Goal: Task Accomplishment & Management: Manage account settings

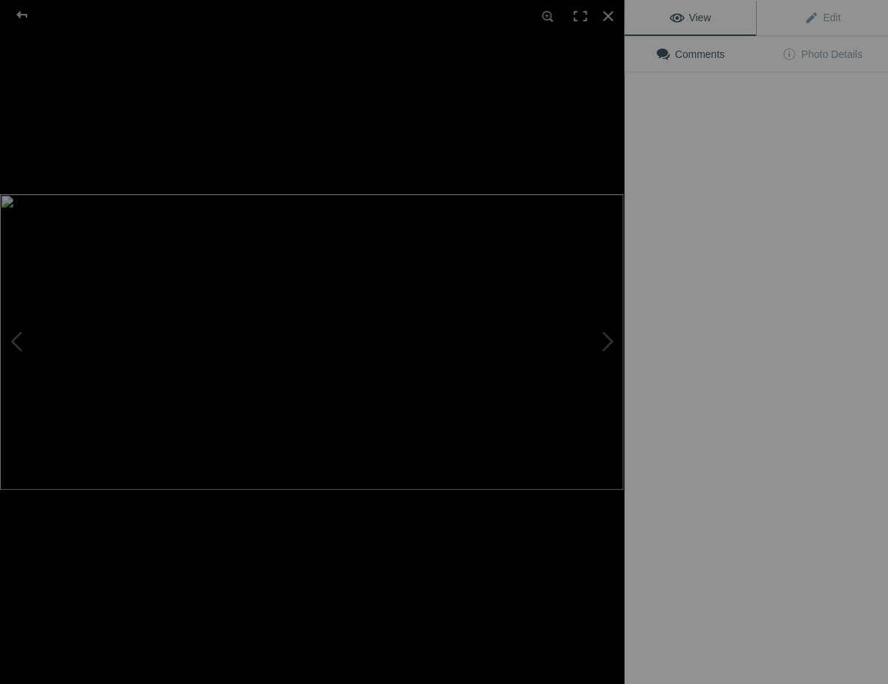
click at [433, 228] on img at bounding box center [311, 342] width 623 height 296
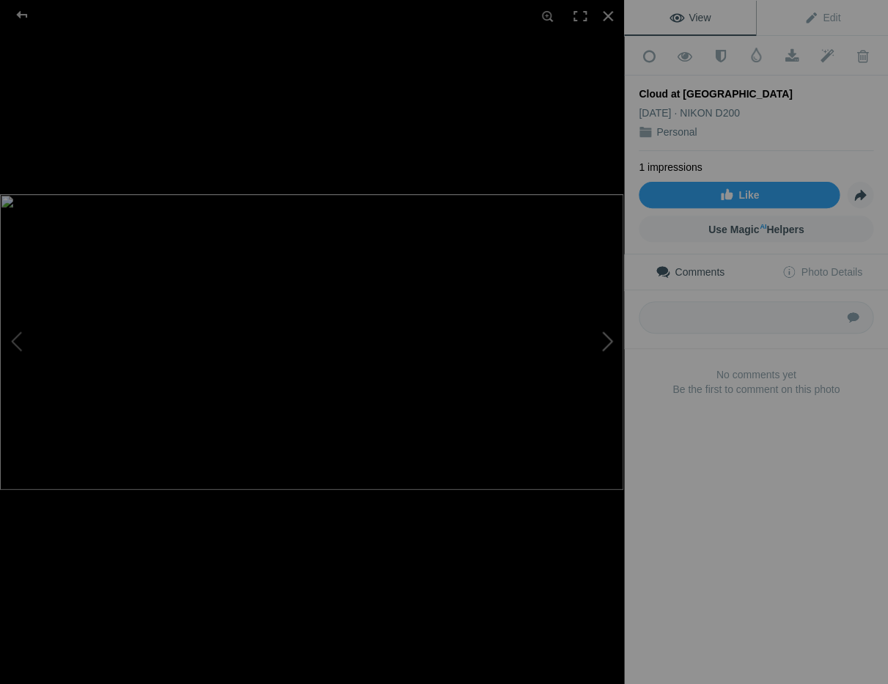
click at [611, 342] on button at bounding box center [569, 342] width 110 height 246
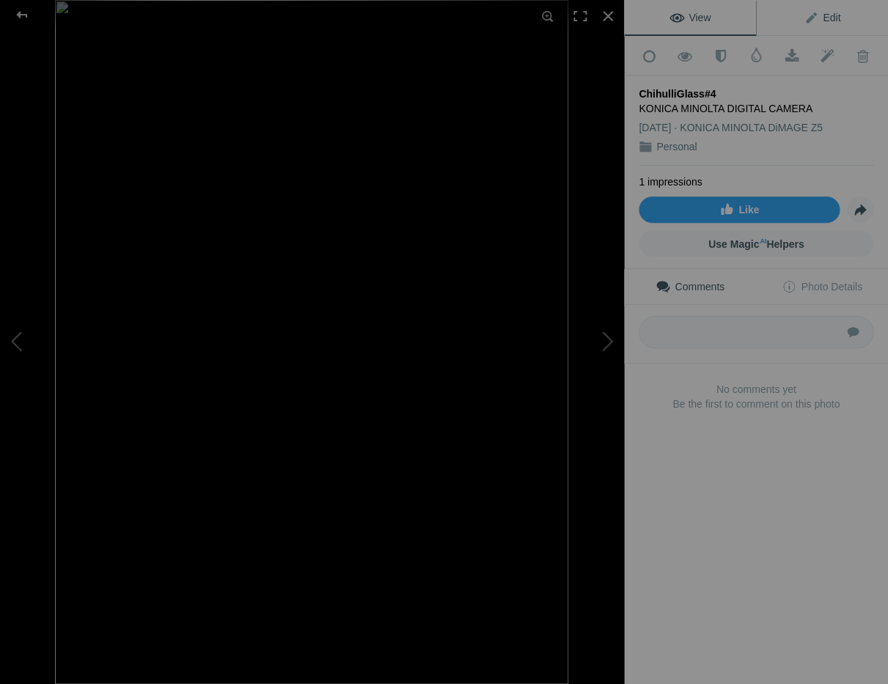
click at [835, 15] on span "Edit" at bounding box center [822, 18] width 37 height 12
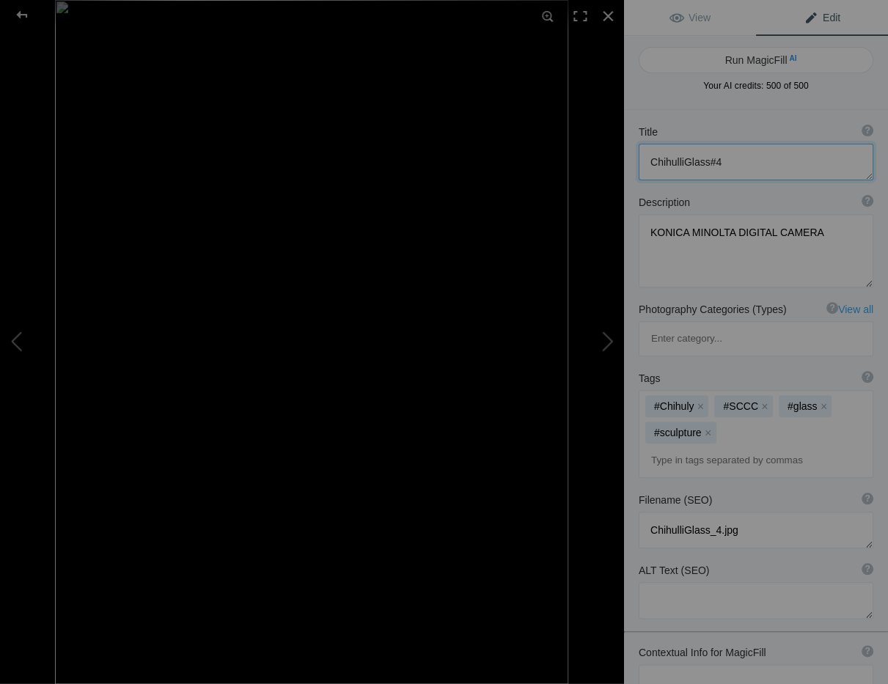
click at [719, 161] on textarea at bounding box center [756, 162] width 235 height 37
click at [684, 161] on textarea at bounding box center [756, 162] width 235 height 37
type textarea "Chihulli Glass"
drag, startPoint x: 815, startPoint y: 230, endPoint x: 623, endPoint y: 231, distance: 192.1
click at [627, 230] on div "Description ? By adding more context around images, results can become much mor…" at bounding box center [756, 241] width 264 height 107
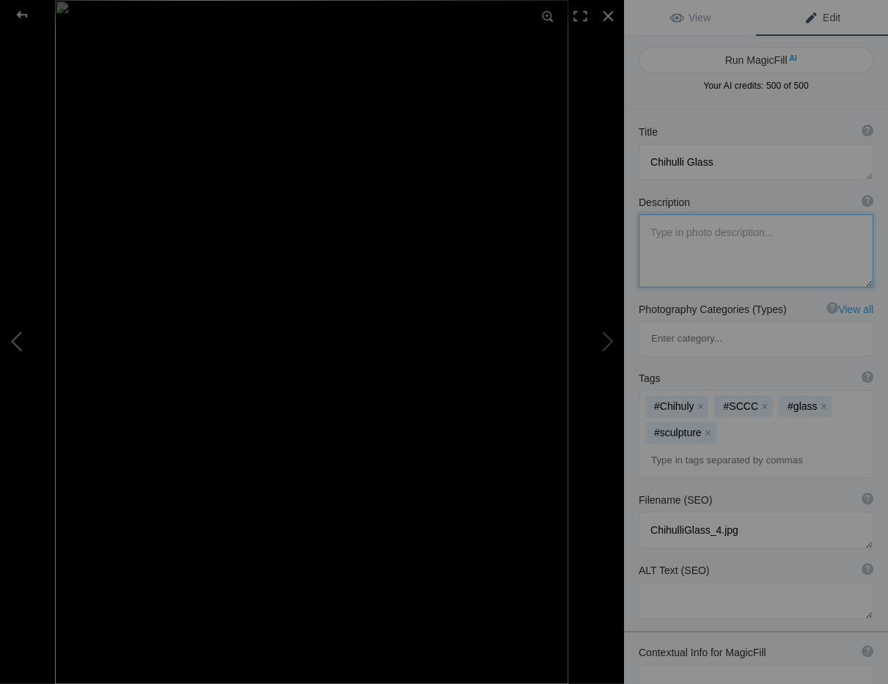
click at [15, 342] on button at bounding box center [55, 342] width 110 height 246
type textarea "Cloud at Sunset"
type textarea "Cloud_at_Sunset.jpg"
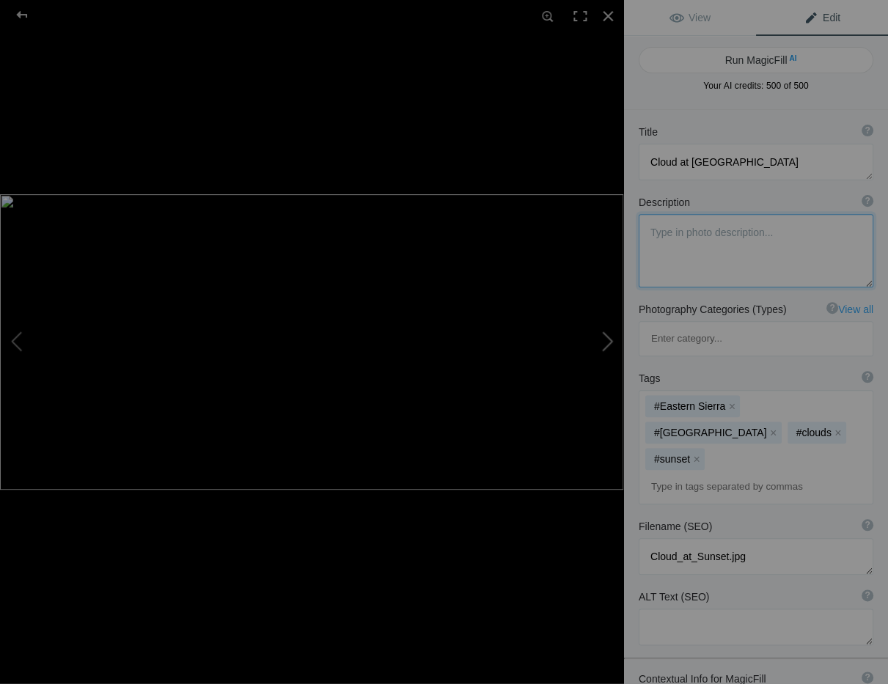
click at [610, 341] on button at bounding box center [569, 342] width 110 height 246
type textarea "Chihulli Glass"
type textarea "KONICA MINOLTA DIGITAL CAMERA"
type textarea "ChihulliGlass_4.jpg"
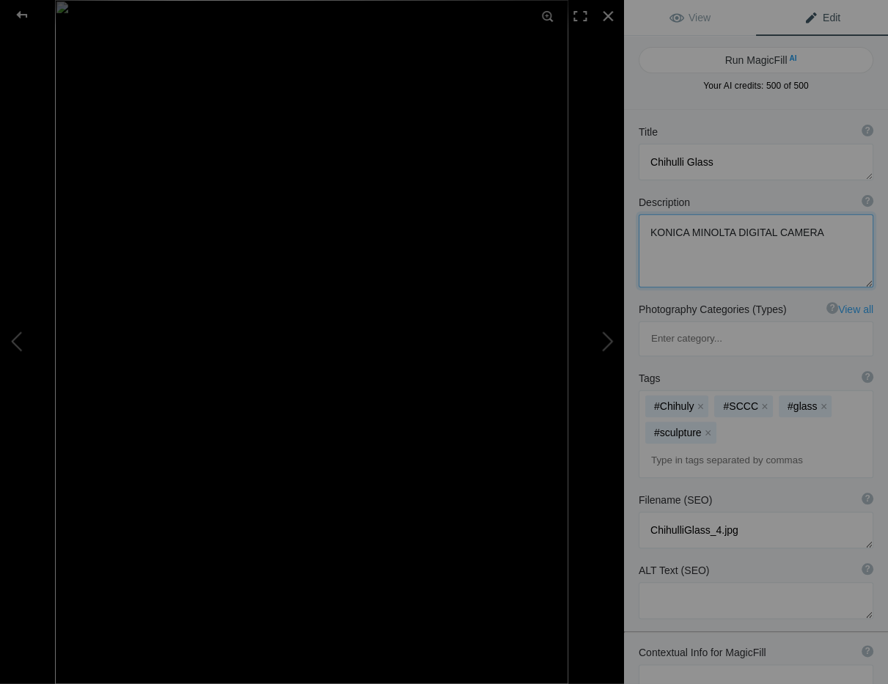
drag, startPoint x: 814, startPoint y: 232, endPoint x: 624, endPoint y: 232, distance: 189.9
click at [628, 231] on div "Description ? By adding more context around images, results can become much mor…" at bounding box center [756, 241] width 264 height 107
click at [607, 12] on div at bounding box center [608, 16] width 32 height 32
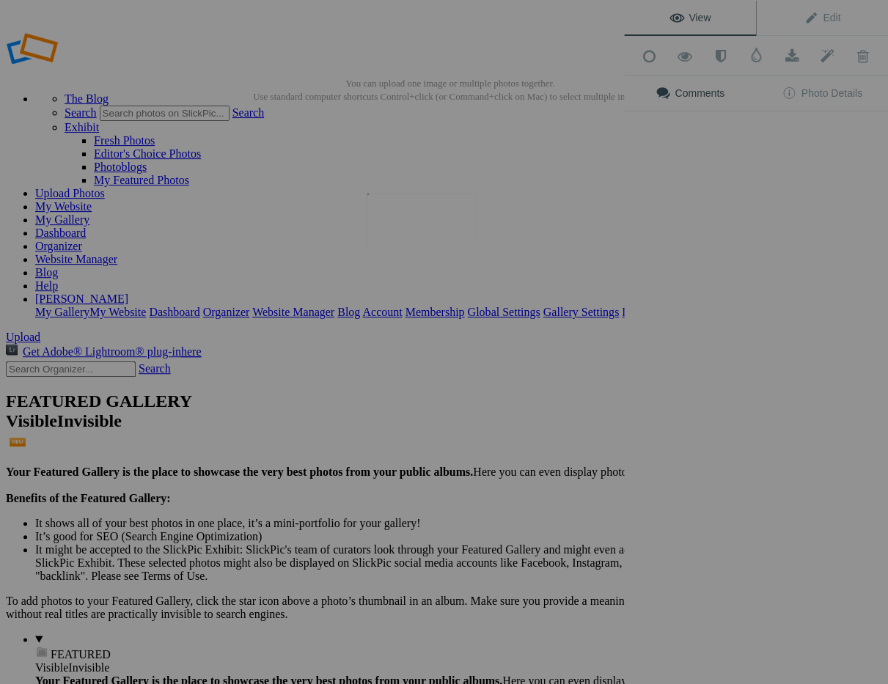
click at [455, 226] on img at bounding box center [422, 219] width 110 height 52
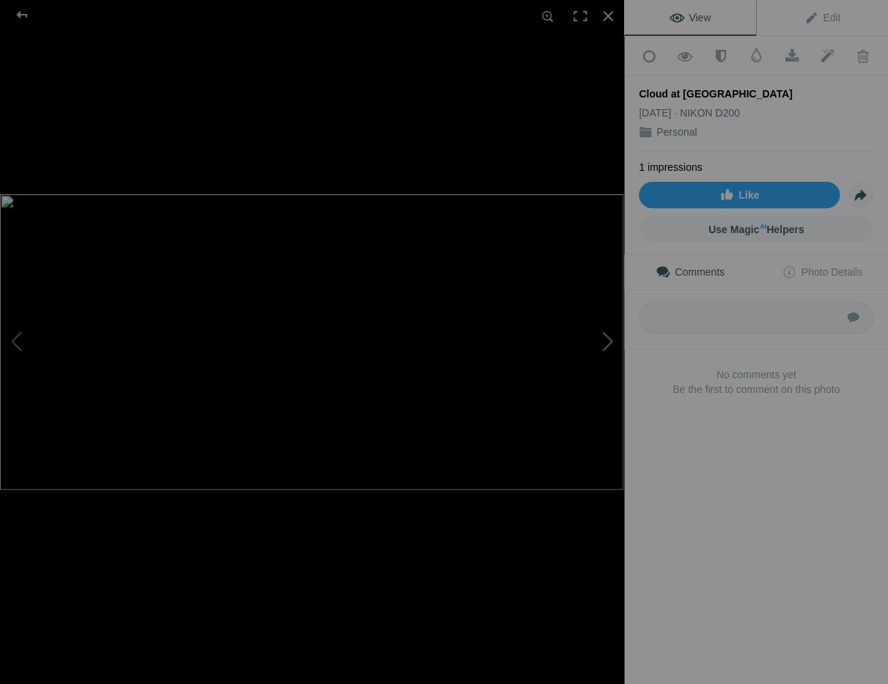
click at [606, 341] on button at bounding box center [569, 342] width 110 height 246
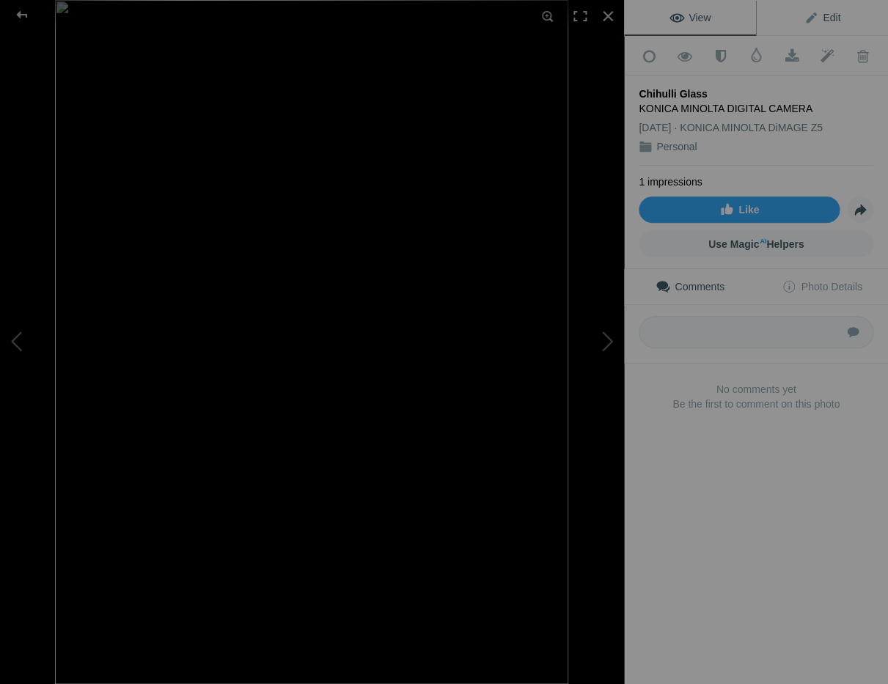
click at [835, 16] on span "Edit" at bounding box center [822, 18] width 37 height 12
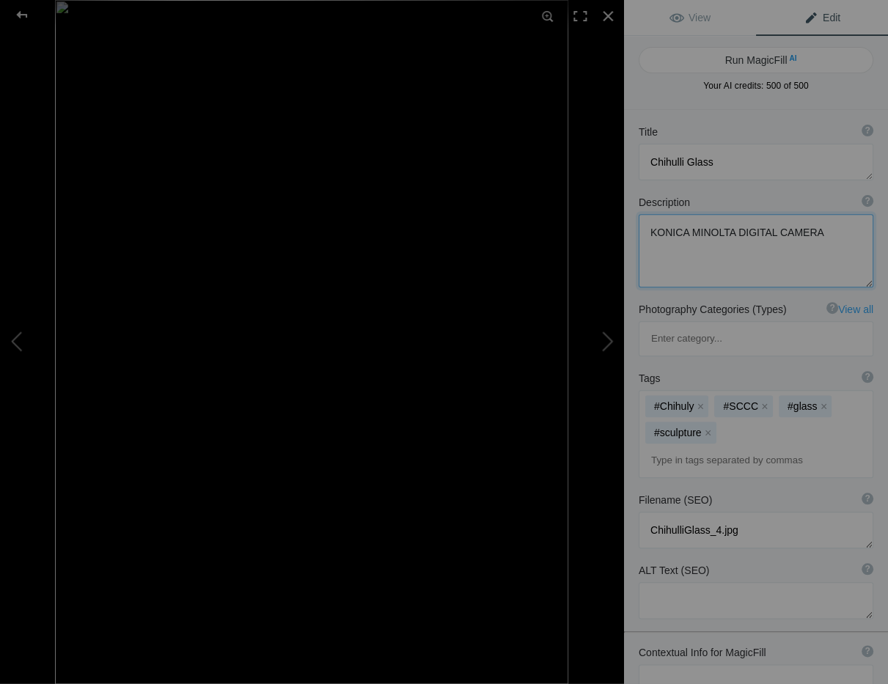
drag, startPoint x: 812, startPoint y: 233, endPoint x: 634, endPoint y: 230, distance: 177.5
click at [634, 230] on div "Description ? By adding more context around images, results can become much mor…" at bounding box center [756, 241] width 264 height 107
click at [607, 13] on div at bounding box center [608, 16] width 32 height 32
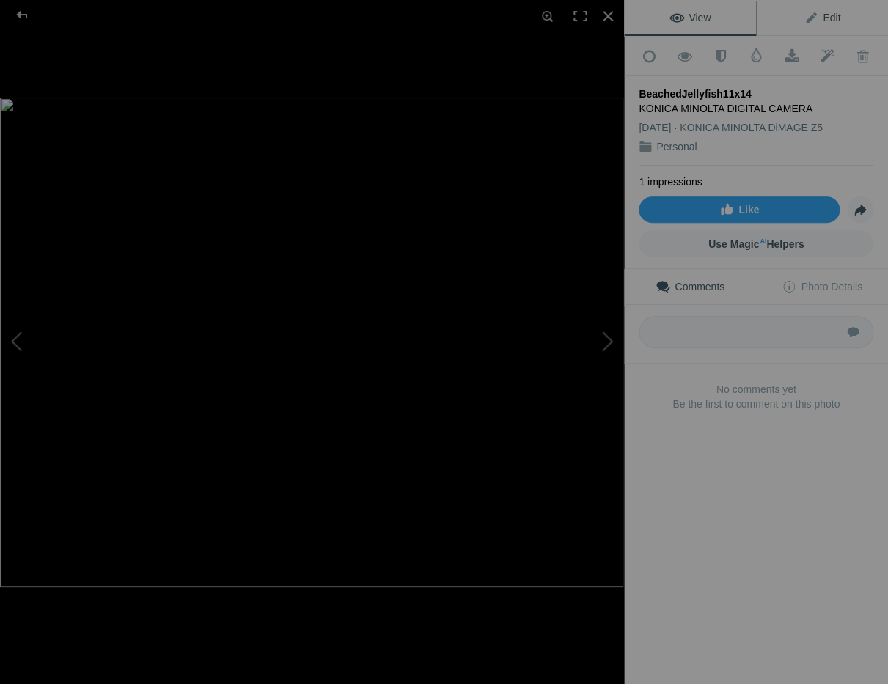
click at [831, 14] on span "Edit" at bounding box center [822, 18] width 37 height 12
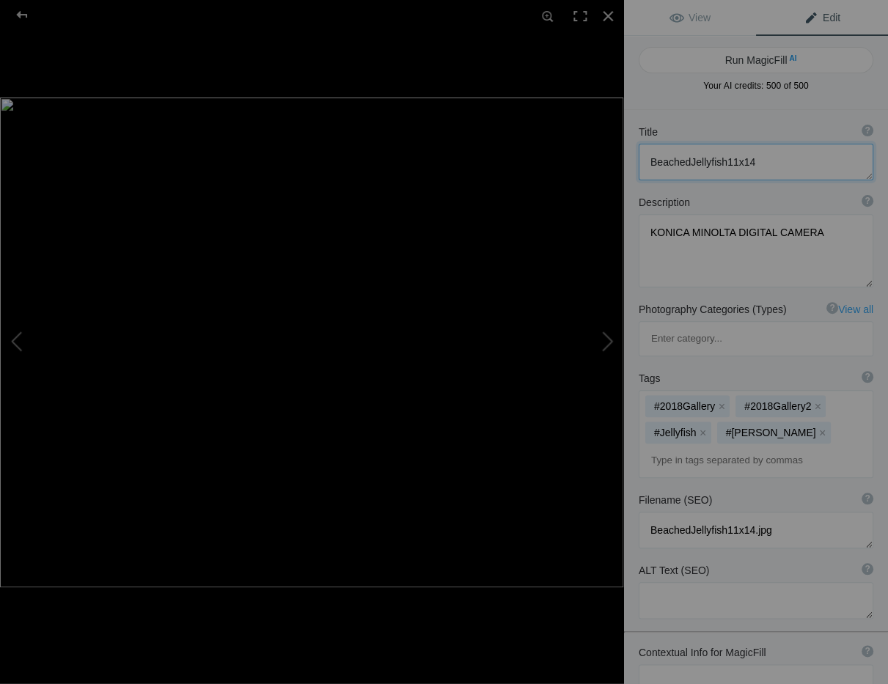
drag, startPoint x: 749, startPoint y: 160, endPoint x: 787, endPoint y: 164, distance: 38.4
click at [749, 160] on textarea at bounding box center [756, 162] width 235 height 37
click at [689, 161] on textarea at bounding box center [756, 162] width 235 height 37
type textarea "Beached Jellyfish"
drag, startPoint x: 806, startPoint y: 230, endPoint x: 609, endPoint y: 221, distance: 196.7
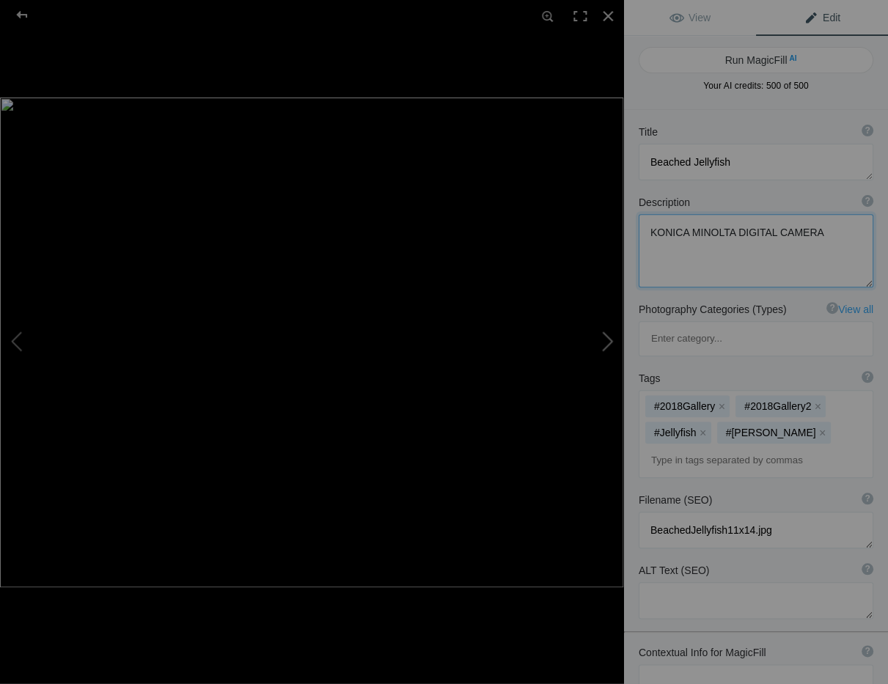
click at [611, 221] on div "BeachedJellyfish11x14 View Edit Run MagicFill AI Your AI credits: 500 of 500 Yo…" at bounding box center [444, 342] width 888 height 684
drag, startPoint x: 789, startPoint y: 231, endPoint x: 635, endPoint y: 230, distance: 154.0
click at [637, 231] on div "Description ? By adding more context around images, results can become much mor…" at bounding box center [756, 241] width 264 height 107
click at [604, 14] on div at bounding box center [608, 16] width 32 height 32
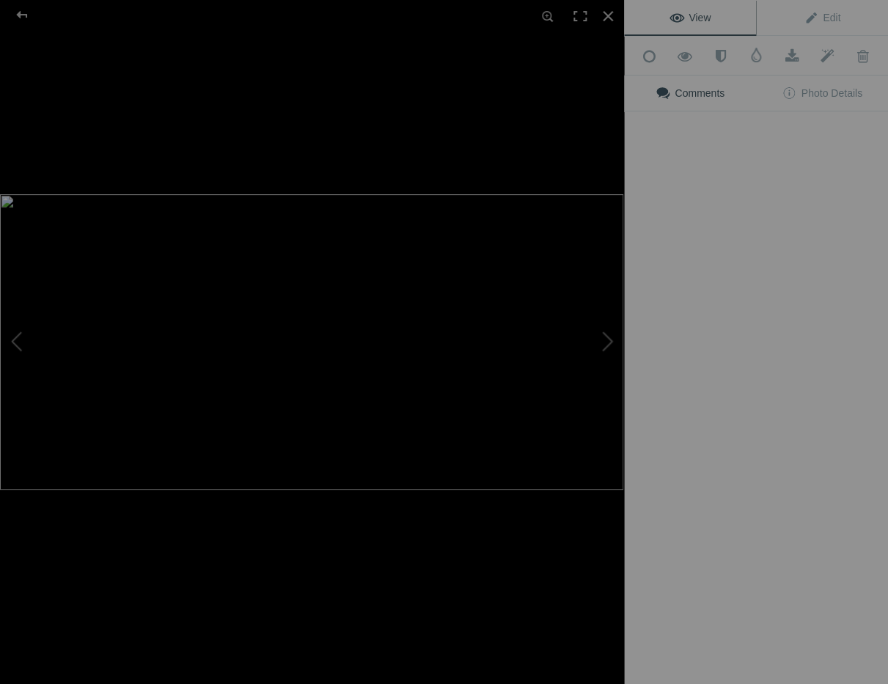
click at [427, 210] on img at bounding box center [311, 342] width 623 height 296
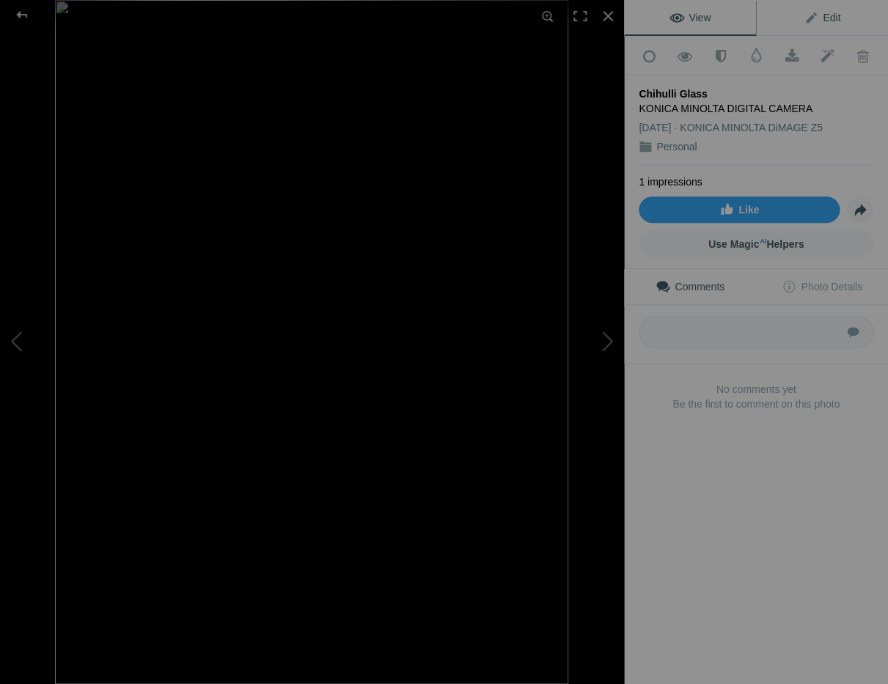
click at [828, 17] on span "Edit" at bounding box center [822, 18] width 37 height 12
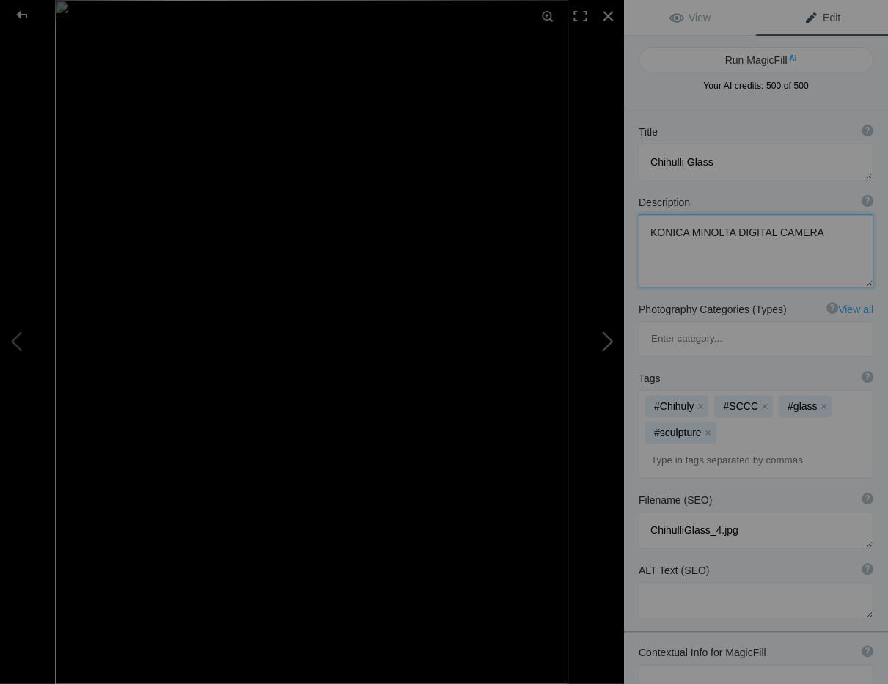
drag, startPoint x: 814, startPoint y: 230, endPoint x: 619, endPoint y: 228, distance: 195.1
click at [623, 228] on div "ChihulliGlass#4 View Edit Run MagicFill AI Your AI credits: 500 of 500 You have…" at bounding box center [444, 342] width 888 height 684
type textarea "KONICA MINOLTA DIGITAL CAMER"
drag, startPoint x: 806, startPoint y: 232, endPoint x: 591, endPoint y: 233, distance: 214.9
click at [592, 232] on div "ChihulliGlass#4 View Edit Run MagicFill AI Your AI credits: 500 of 500 You have…" at bounding box center [444, 342] width 888 height 684
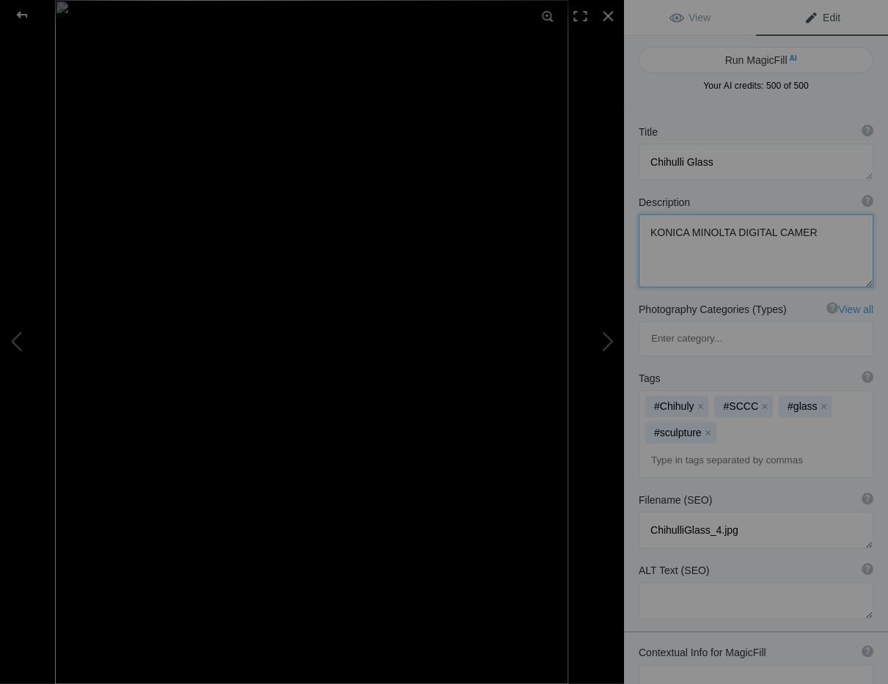
drag, startPoint x: 796, startPoint y: 230, endPoint x: 641, endPoint y: 230, distance: 154.7
click at [642, 230] on textarea at bounding box center [756, 250] width 235 height 73
click at [606, 13] on div at bounding box center [608, 16] width 32 height 32
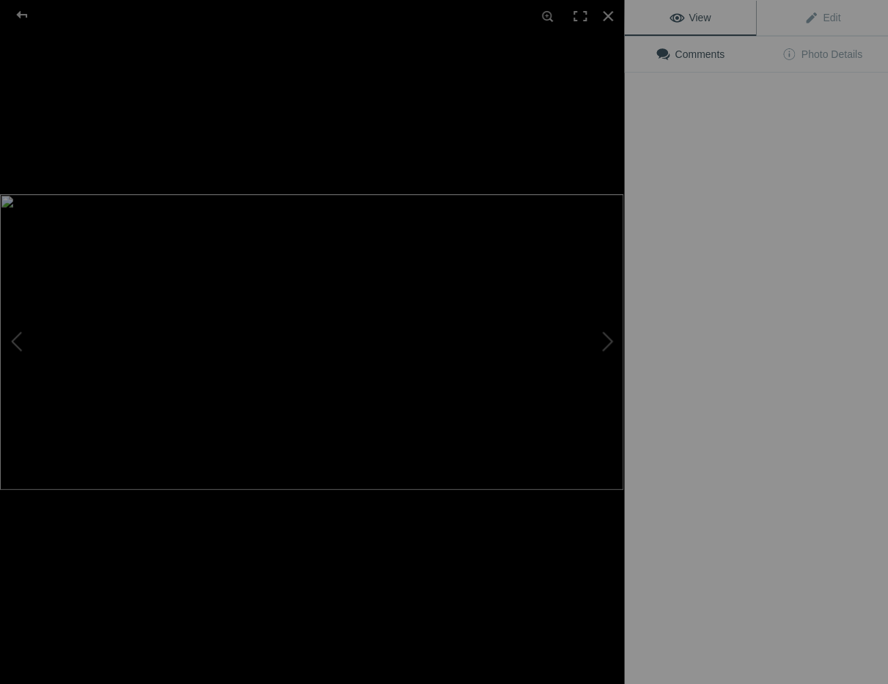
click at [420, 227] on img at bounding box center [311, 342] width 623 height 296
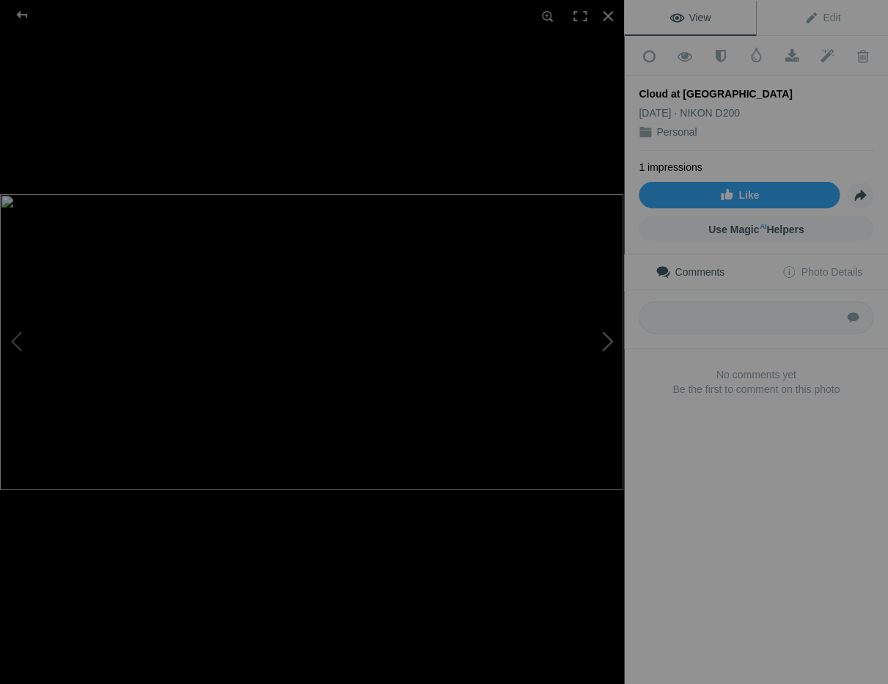
click at [609, 341] on button at bounding box center [569, 342] width 110 height 246
click at [609, 342] on button at bounding box center [569, 342] width 110 height 246
click at [608, 340] on button at bounding box center [569, 342] width 110 height 246
click at [785, 88] on div "Monarch on V64 Milkweed -4" at bounding box center [756, 94] width 235 height 15
click at [771, 88] on div "Monarch on V64 Milkweed -4" at bounding box center [756, 94] width 235 height 15
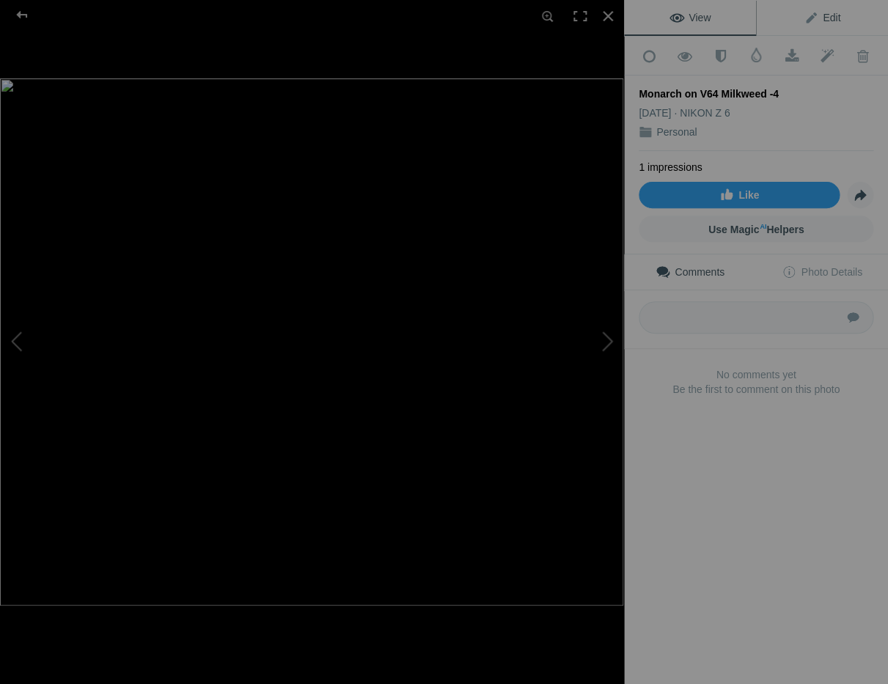
click at [831, 12] on span "Edit" at bounding box center [822, 18] width 37 height 12
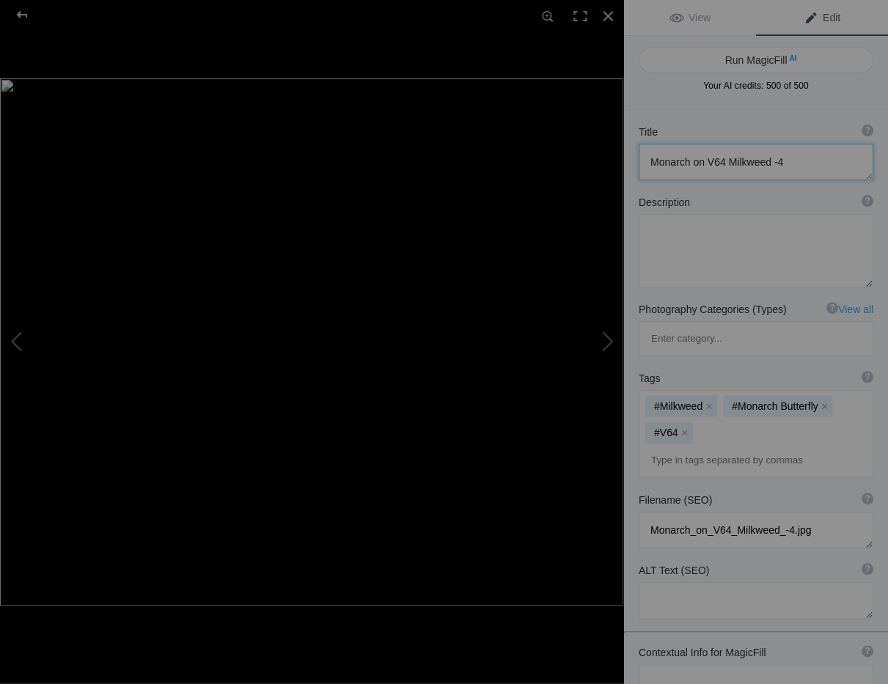
click at [781, 161] on textarea at bounding box center [756, 162] width 235 height 37
click at [725, 161] on textarea at bounding box center [756, 162] width 235 height 37
type textarea "Monarch on Milkweed"
click at [607, 12] on div at bounding box center [608, 16] width 32 height 32
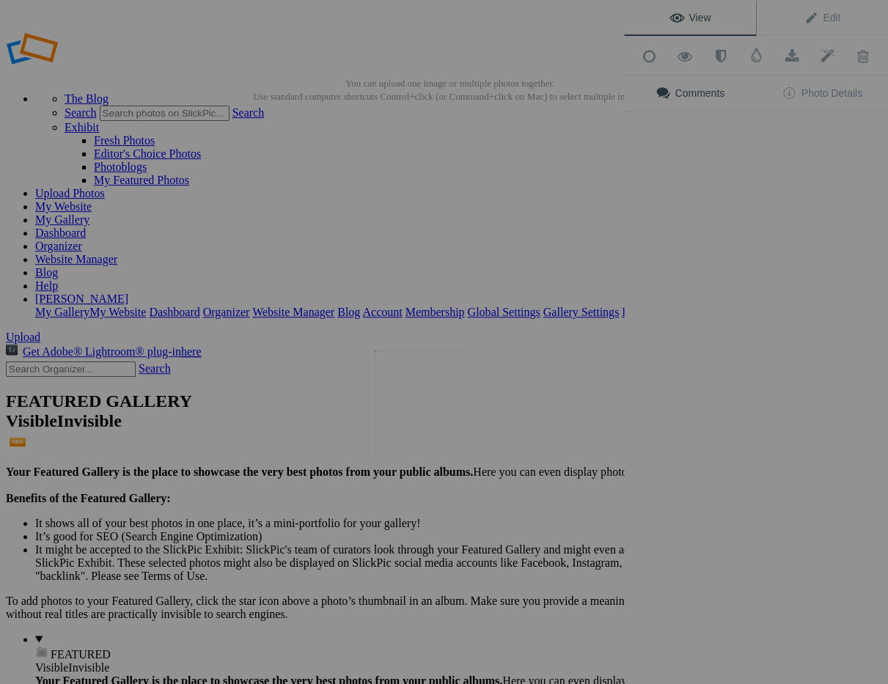
click at [428, 419] on img at bounding box center [422, 405] width 95 height 110
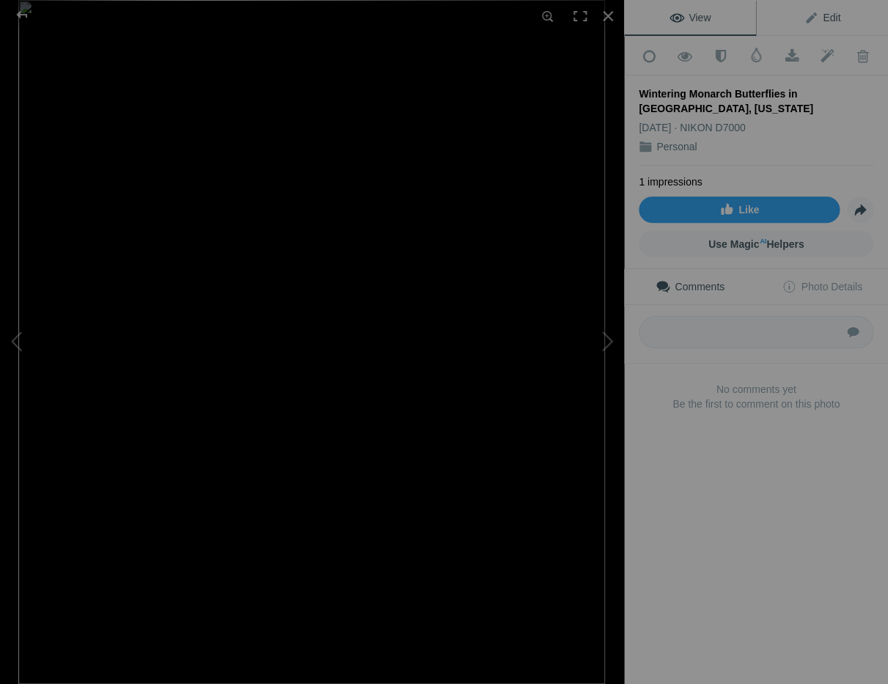
click at [831, 13] on span "Edit" at bounding box center [822, 18] width 37 height 12
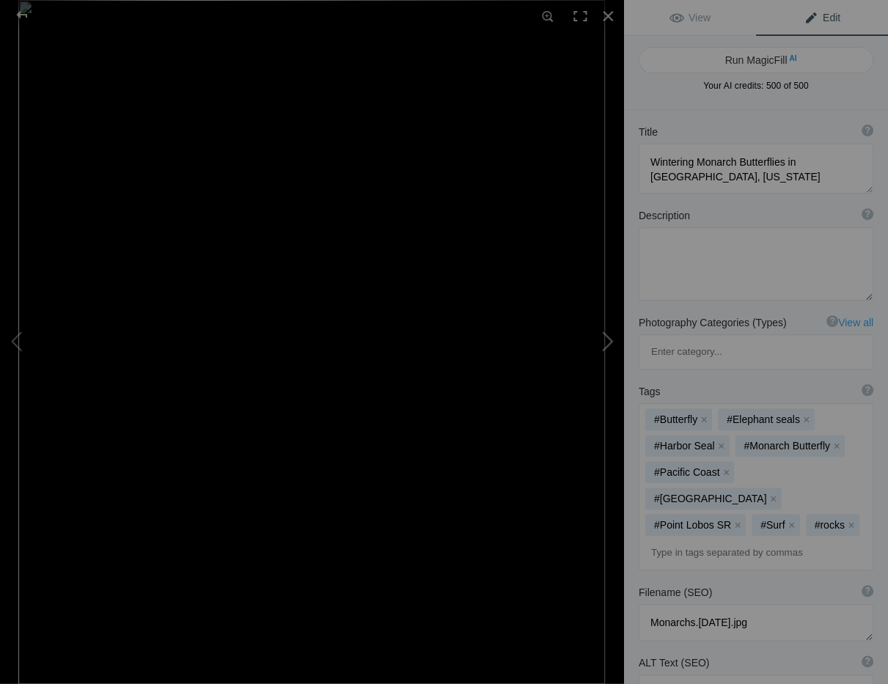
click at [609, 342] on button at bounding box center [569, 342] width 110 height 246
type textarea "KonaKat11x14"
type textarea "KONICA MINOLTA DIGITAL CAMERA"
type textarea "KonaKat11x14.jpg"
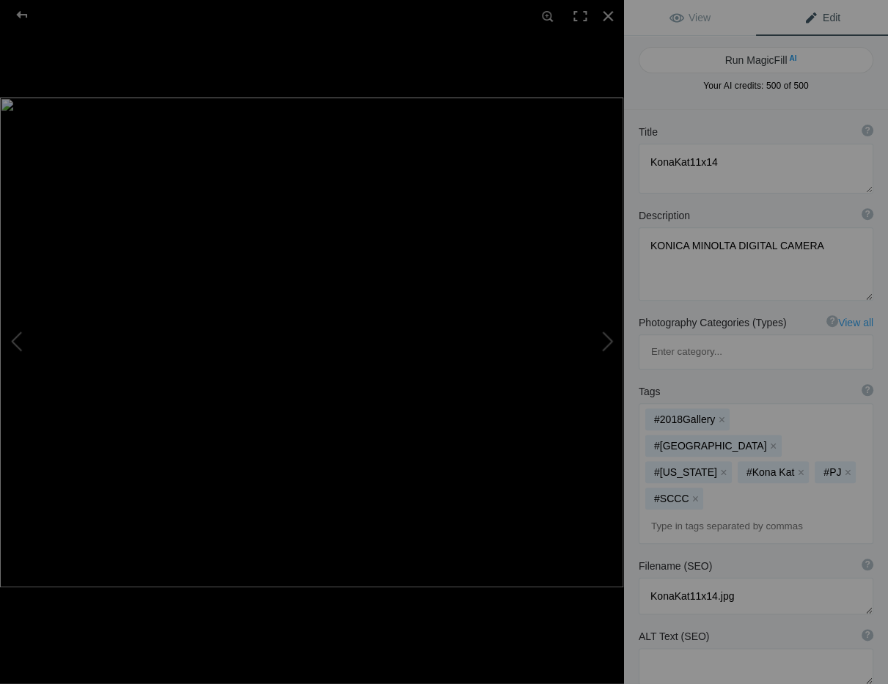
click at [831, 15] on span "Edit" at bounding box center [822, 18] width 37 height 12
drag, startPoint x: 711, startPoint y: 161, endPoint x: 723, endPoint y: 161, distance: 11.8
click at [711, 161] on textarea at bounding box center [756, 169] width 235 height 50
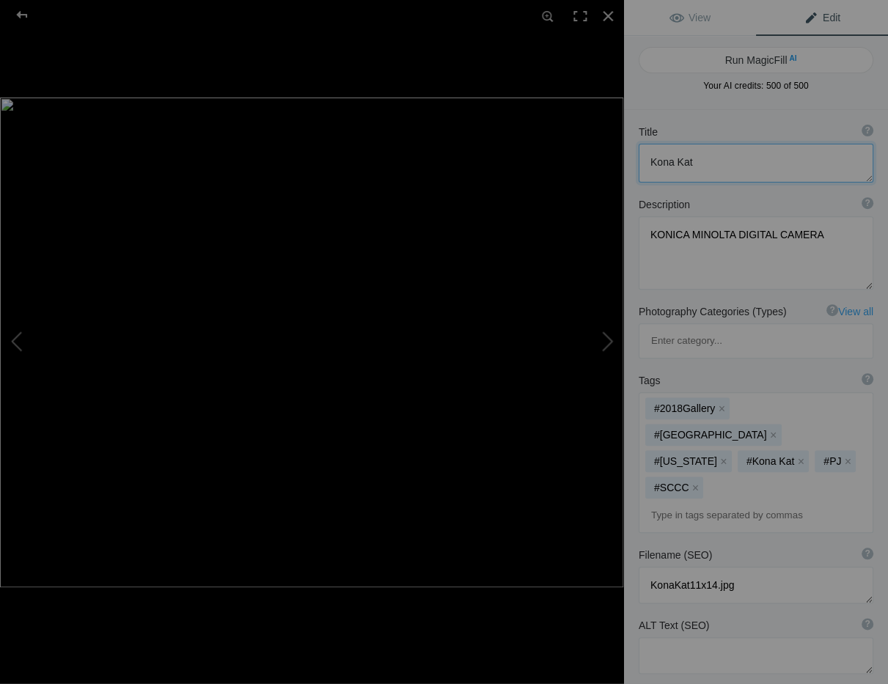
type textarea "Kona Kat"
drag, startPoint x: 817, startPoint y: 233, endPoint x: 625, endPoint y: 230, distance: 192.2
click at [625, 230] on div "Description ? By adding more context around images, results can become much mor…" at bounding box center [756, 243] width 264 height 107
click at [609, 14] on div at bounding box center [608, 16] width 32 height 32
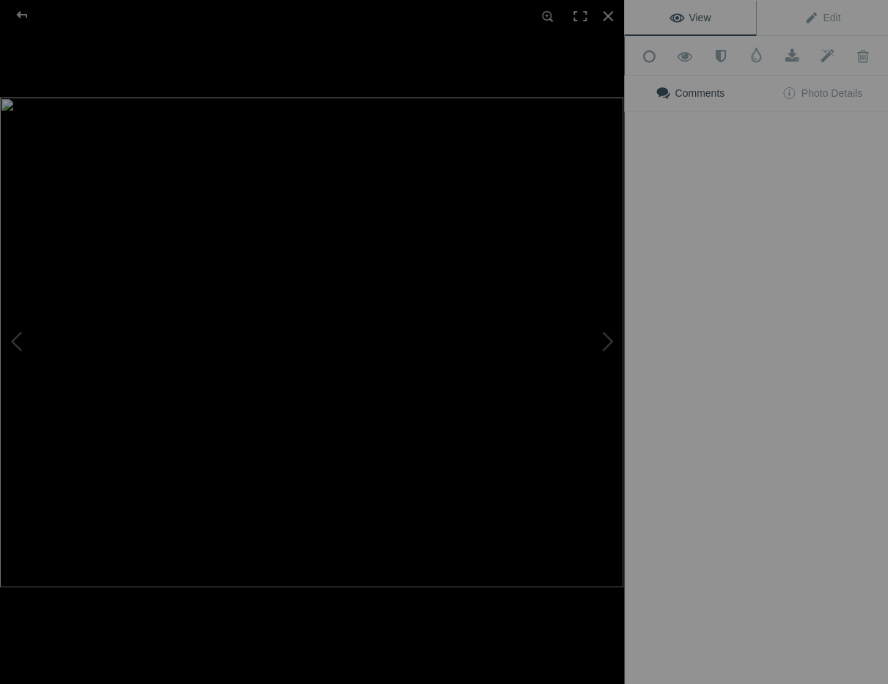
click at [700, 410] on div "View Edit Add to Quick Collection Remove from Quick Collection Hide from Public…" at bounding box center [756, 342] width 264 height 684
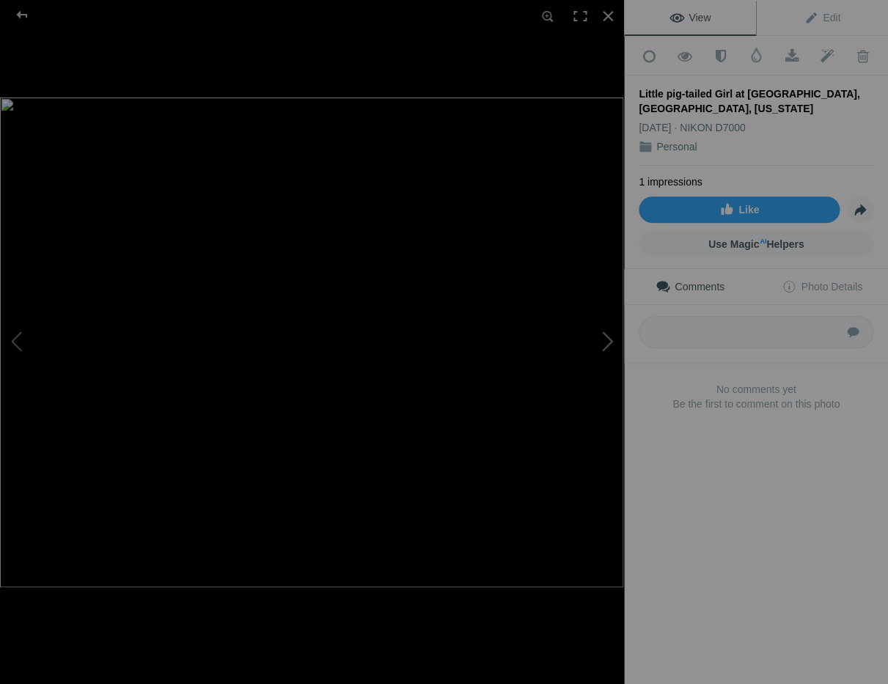
click at [609, 341] on button at bounding box center [569, 342] width 110 height 246
click at [609, 340] on button at bounding box center [569, 342] width 110 height 246
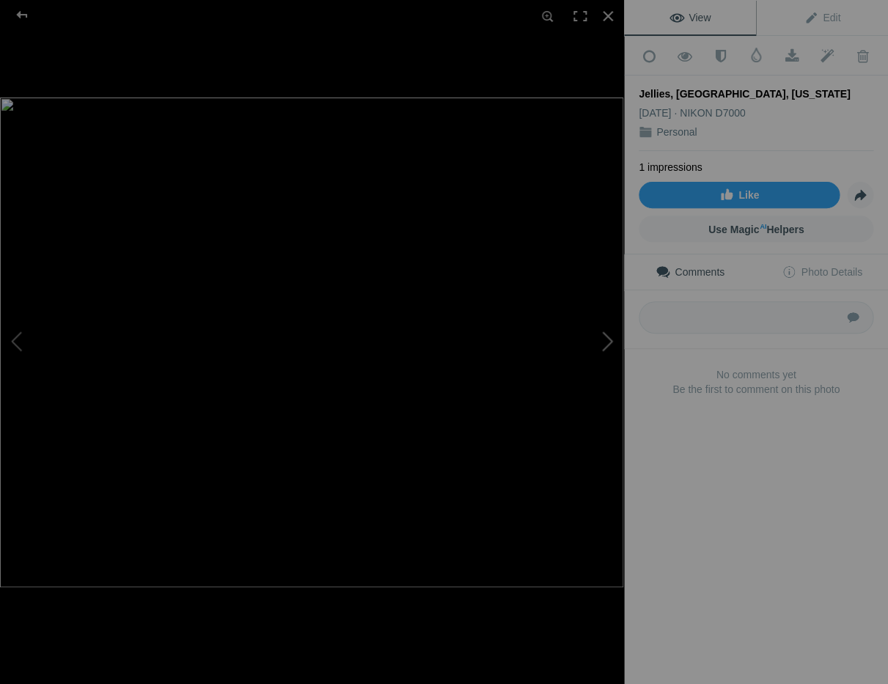
click at [607, 342] on button at bounding box center [569, 342] width 110 height 246
click at [791, 88] on div "2019ForumGalleryEndevour#002" at bounding box center [756, 94] width 235 height 15
click at [792, 88] on div "2019ForumGalleryEndevour#002" at bounding box center [756, 94] width 235 height 15
click at [827, 15] on span "Edit" at bounding box center [822, 18] width 37 height 12
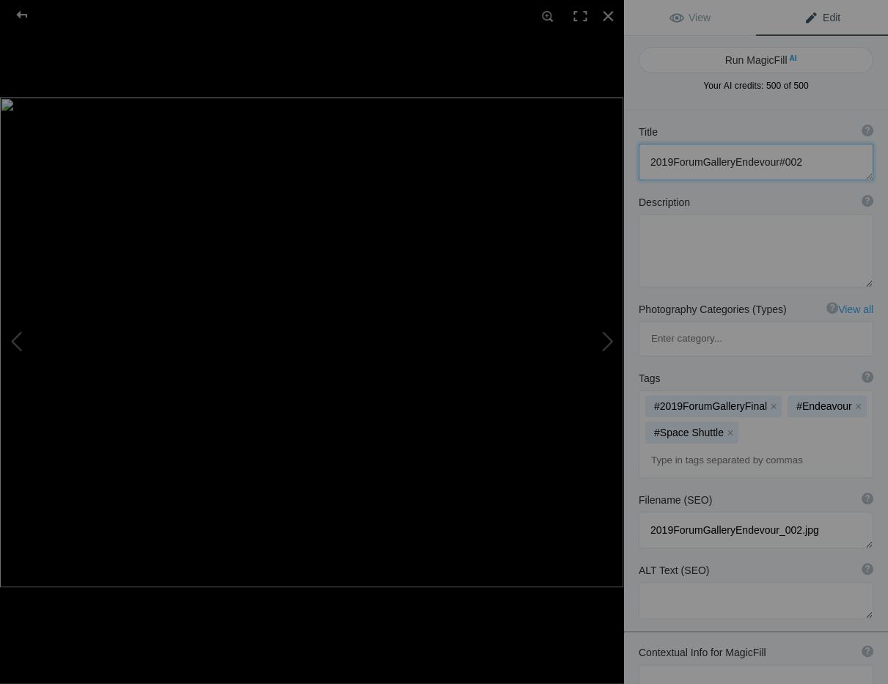
click at [798, 161] on textarea at bounding box center [756, 162] width 235 height 37
drag, startPoint x: 733, startPoint y: 162, endPoint x: 645, endPoint y: 159, distance: 87.3
click at [645, 159] on textarea at bounding box center [756, 162] width 235 height 37
drag, startPoint x: 763, startPoint y: 161, endPoint x: 769, endPoint y: 166, distance: 7.9
click at [763, 161] on textarea at bounding box center [756, 162] width 235 height 37
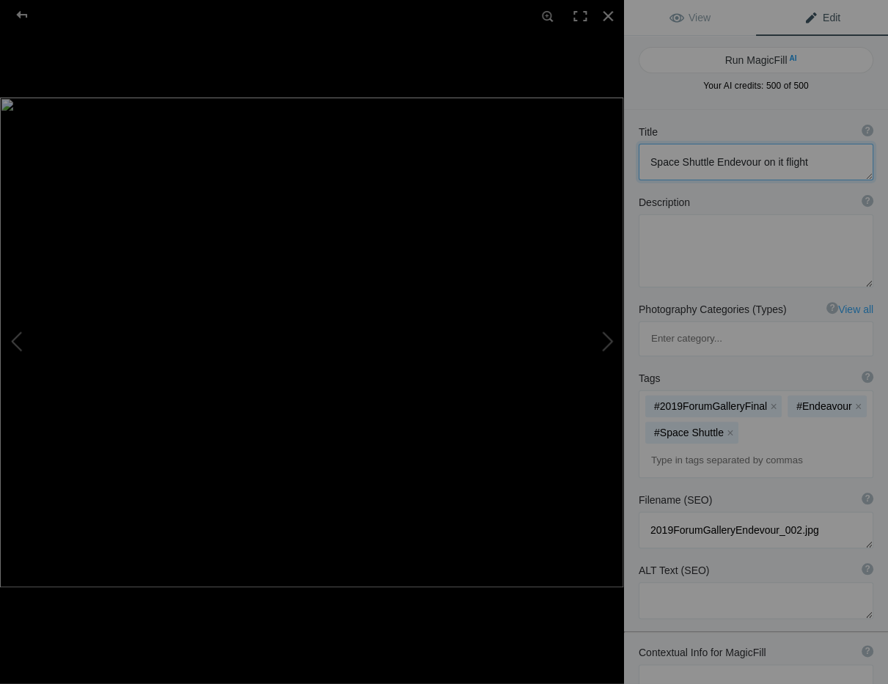
click at [802, 161] on textarea at bounding box center [756, 162] width 235 height 37
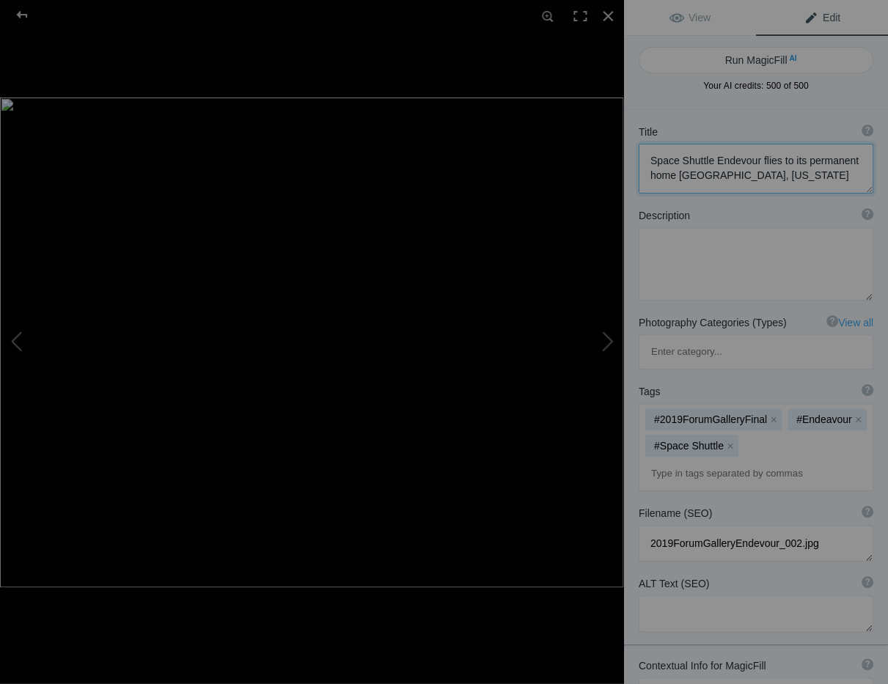
click at [676, 176] on textarea at bounding box center [756, 169] width 235 height 50
type textarea "Space Shuttle Endevour flies to its permanent home in Long Beach, California"
click at [606, 15] on div at bounding box center [608, 16] width 32 height 32
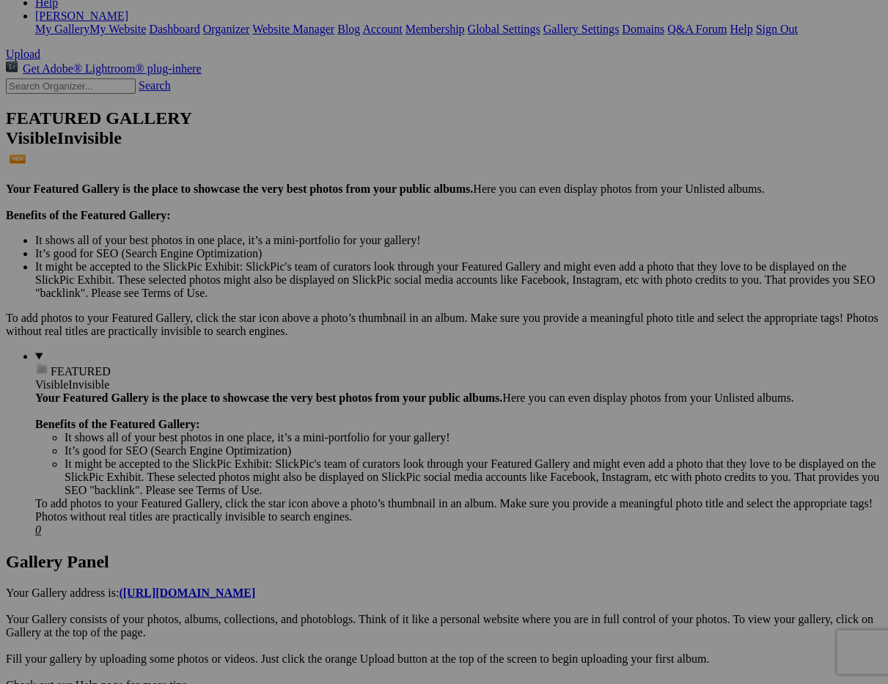
scroll to position [283, 0]
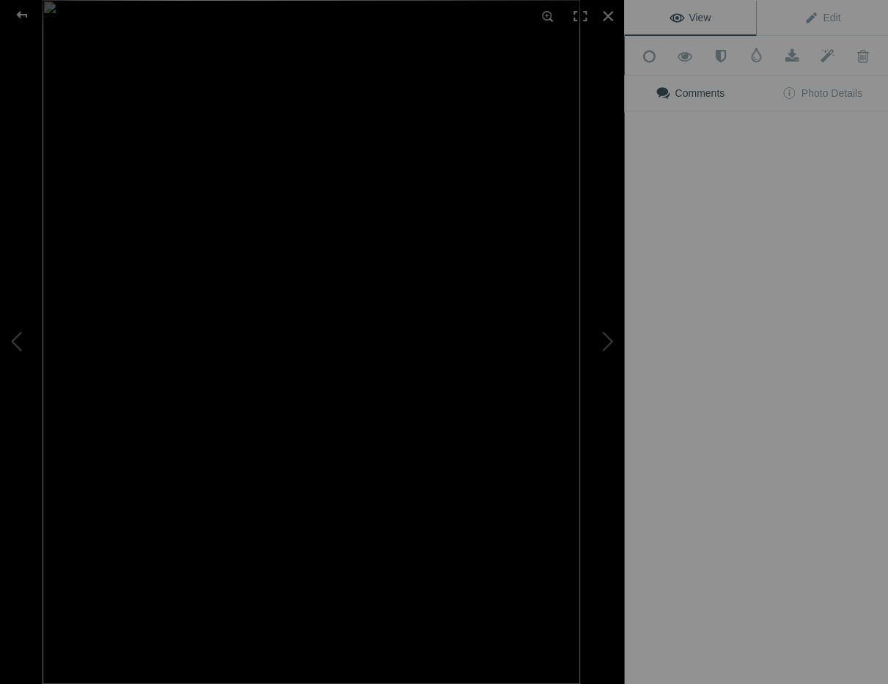
click at [706, 332] on div "View Edit Add to Quick Collection Remove from Quick Collection Hide from Public…" at bounding box center [756, 342] width 264 height 684
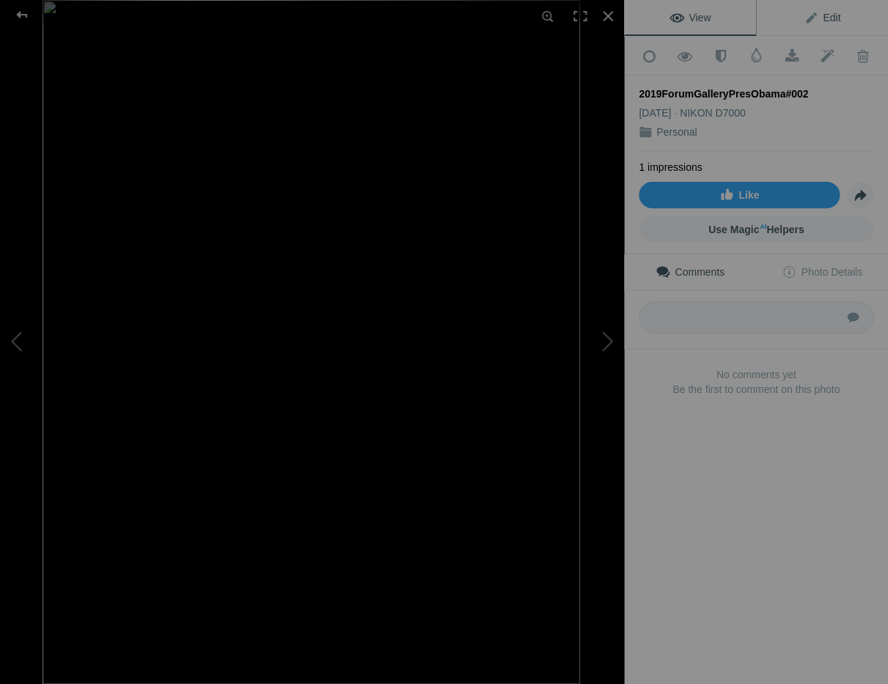
click at [832, 15] on span "Edit" at bounding box center [822, 18] width 37 height 12
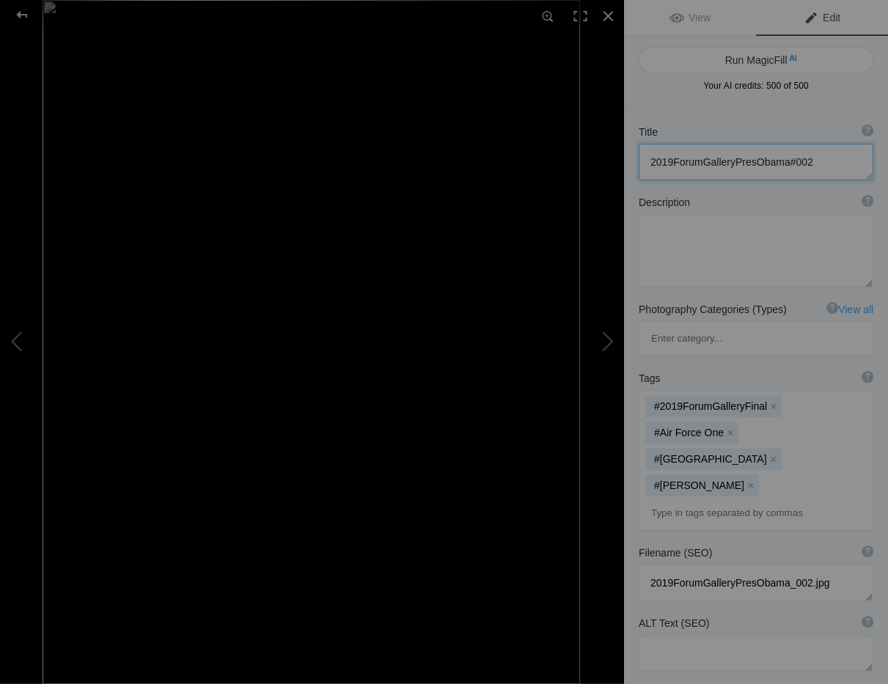
click at [808, 161] on textarea at bounding box center [756, 162] width 235 height 37
drag, startPoint x: 730, startPoint y: 162, endPoint x: 626, endPoint y: 161, distance: 104.9
click at [626, 161] on div "Title ? Photo title is one of the highest used Search Engine ranking criteria a…" at bounding box center [756, 152] width 264 height 70
click at [668, 162] on textarea at bounding box center [756, 162] width 235 height 37
click at [733, 162] on textarea at bounding box center [756, 162] width 235 height 37
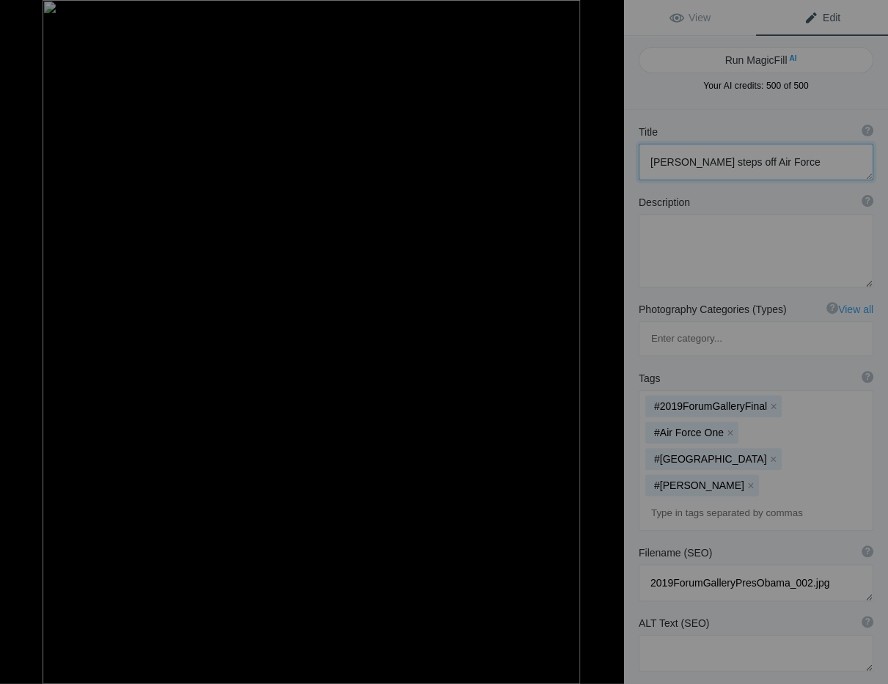
type textarea "President Obama steps off Air Force 1"
click at [609, 12] on div at bounding box center [608, 16] width 32 height 32
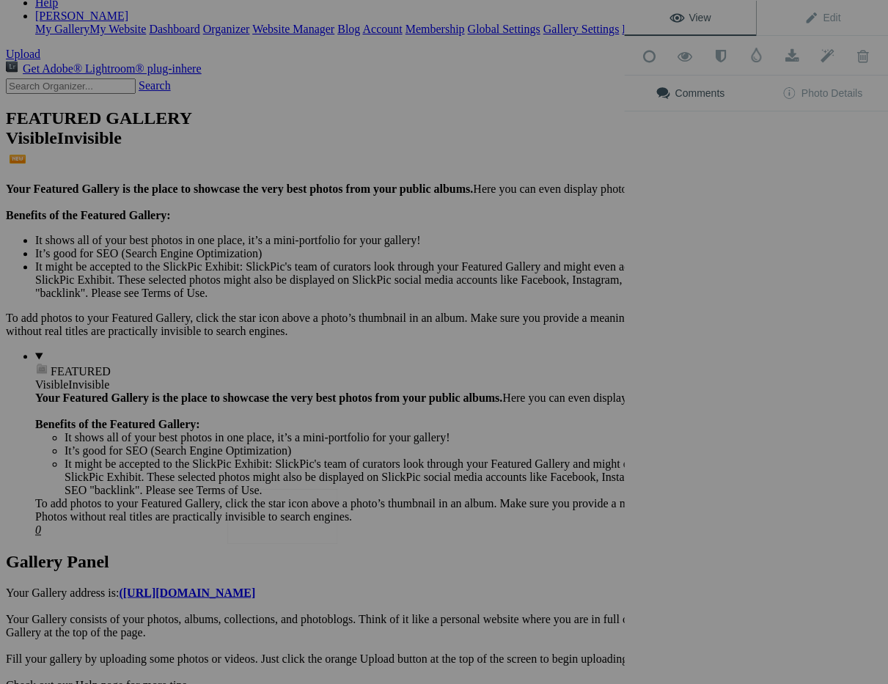
click at [274, 516] on img at bounding box center [282, 516] width 110 height 55
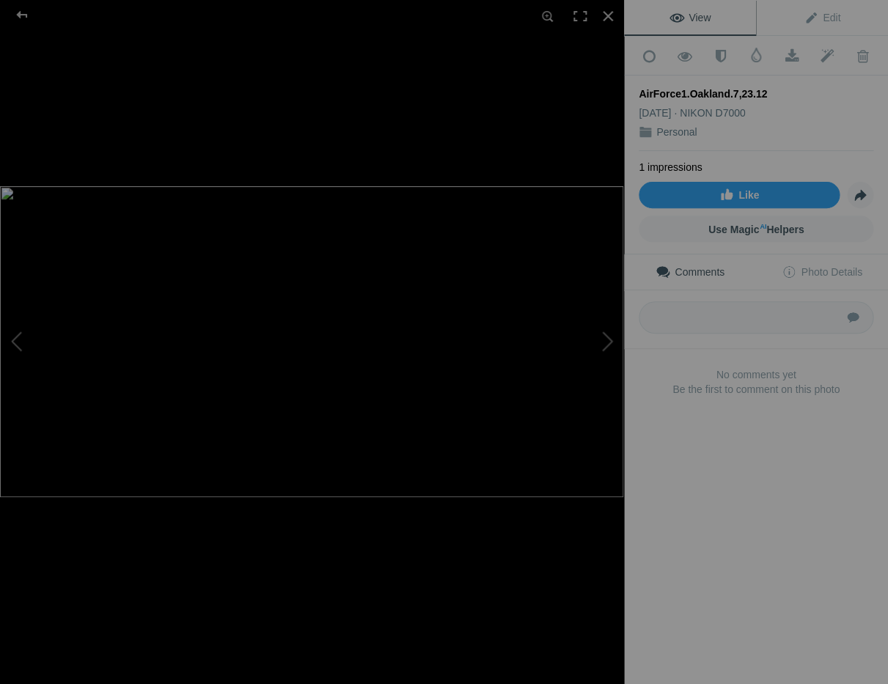
click at [763, 89] on div "AirForce1.Oakland.7,23.12" at bounding box center [756, 94] width 235 height 15
click at [835, 15] on span "Edit" at bounding box center [822, 18] width 37 height 12
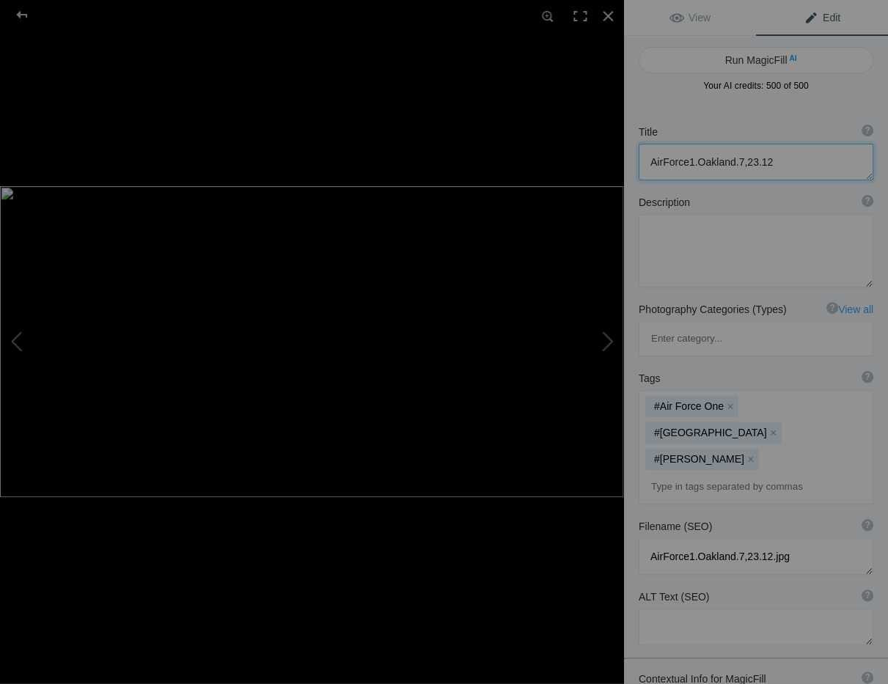
click at [765, 161] on textarea at bounding box center [756, 162] width 235 height 37
click at [694, 161] on textarea at bounding box center [756, 162] width 235 height 37
click at [763, 161] on textarea at bounding box center [756, 162] width 235 height 37
click at [686, 161] on textarea at bounding box center [756, 162] width 235 height 37
type textarea "AirForce 1 at the Oakland Airport"
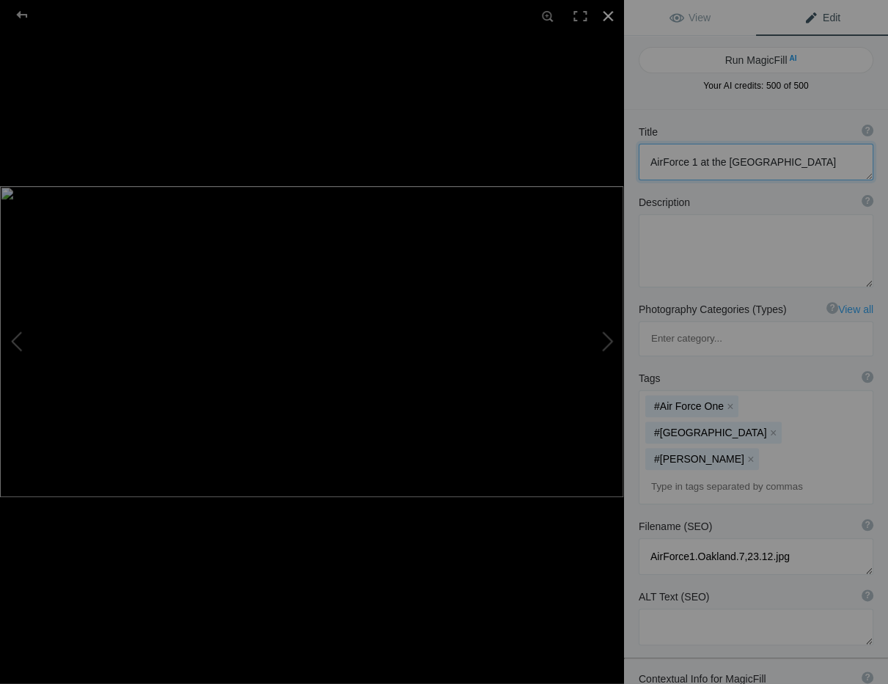
click at [606, 13] on div at bounding box center [608, 16] width 32 height 32
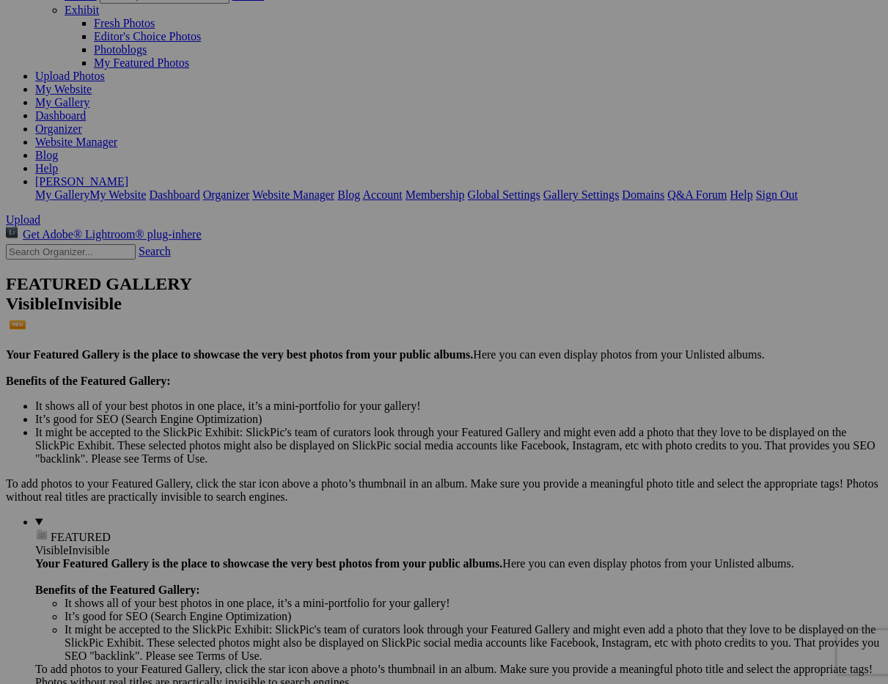
scroll to position [114, 0]
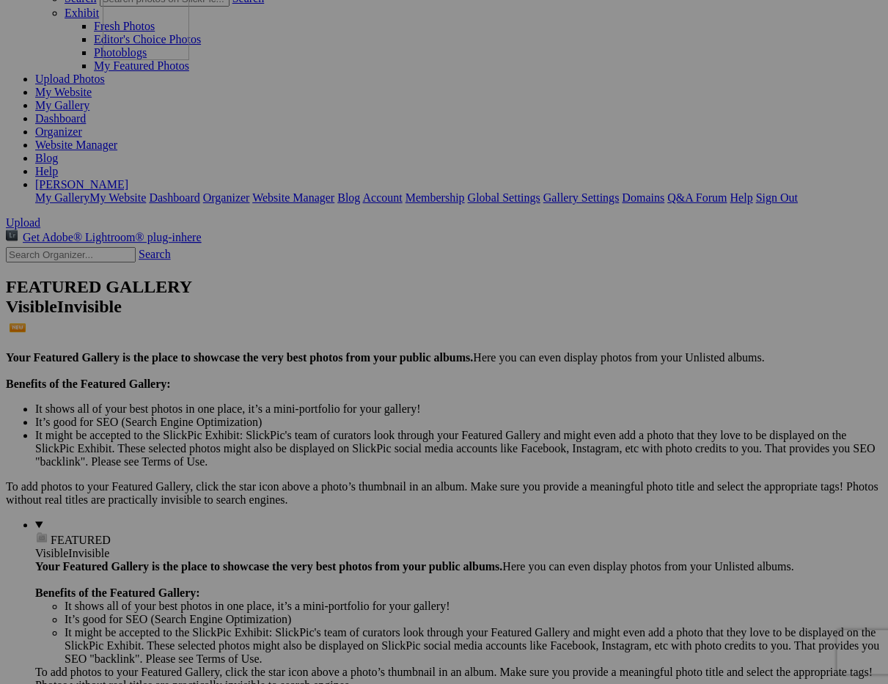
drag, startPoint x: 706, startPoint y: 498, endPoint x: 323, endPoint y: 92, distance: 558.2
drag, startPoint x: 316, startPoint y: 667, endPoint x: 488, endPoint y: 106, distance: 587.4
drag, startPoint x: 430, startPoint y: 311, endPoint x: 509, endPoint y: 469, distance: 176.4
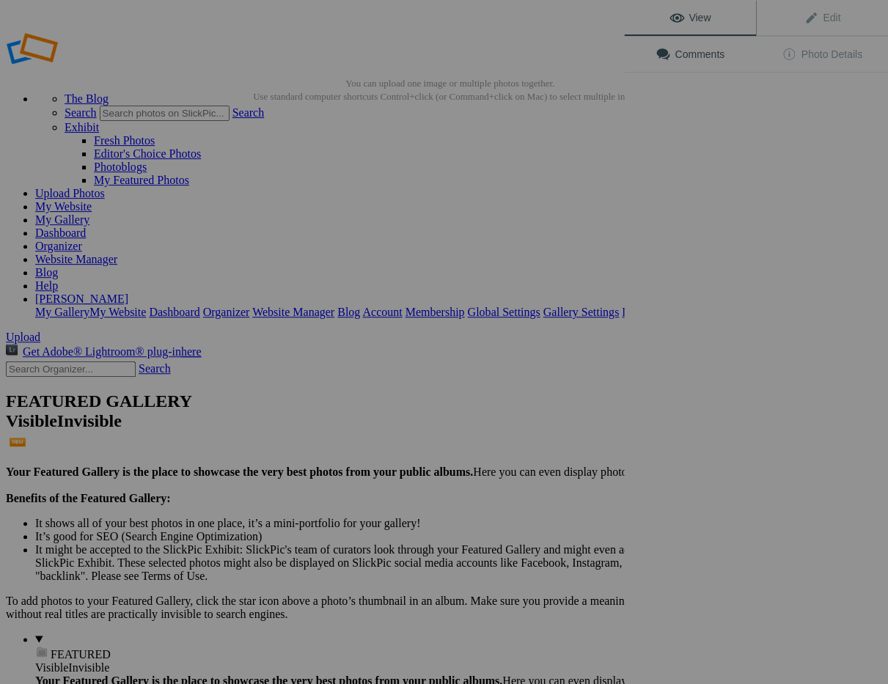
click at [694, 418] on div "View Edit Comments Photo Details" at bounding box center [756, 342] width 264 height 684
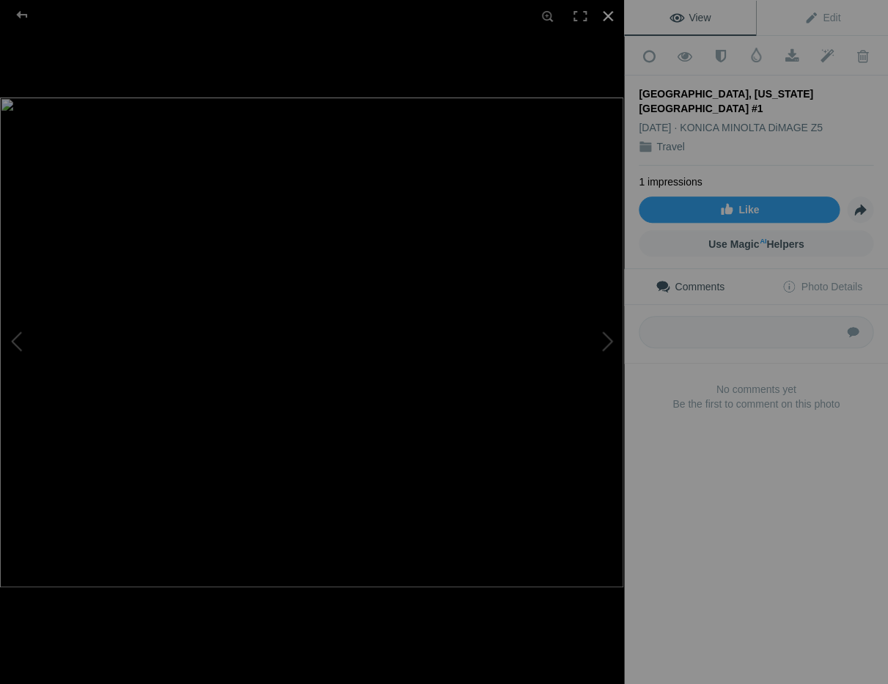
click at [607, 13] on div at bounding box center [608, 16] width 32 height 32
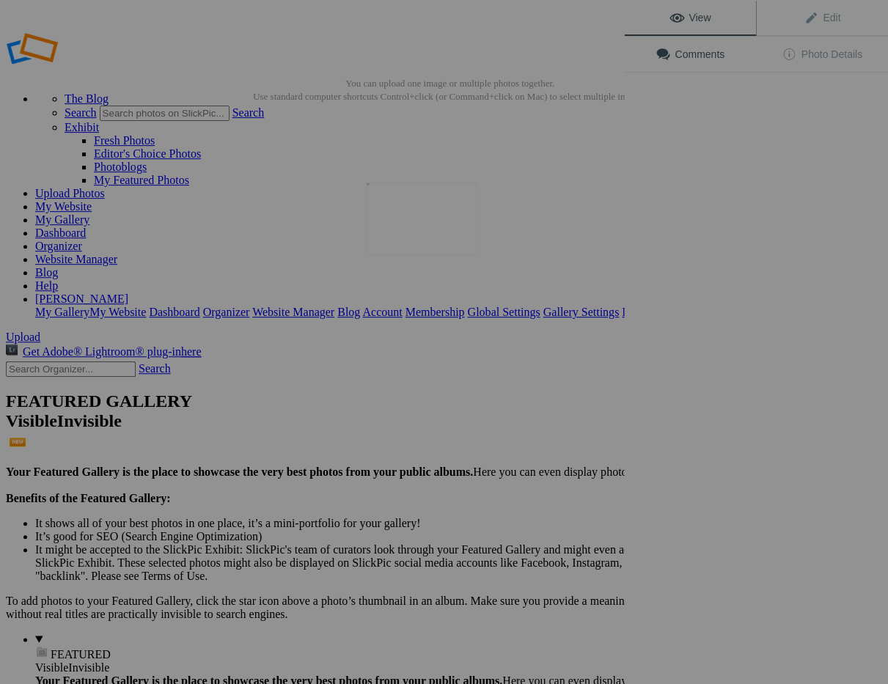
click at [414, 235] on img at bounding box center [422, 219] width 110 height 73
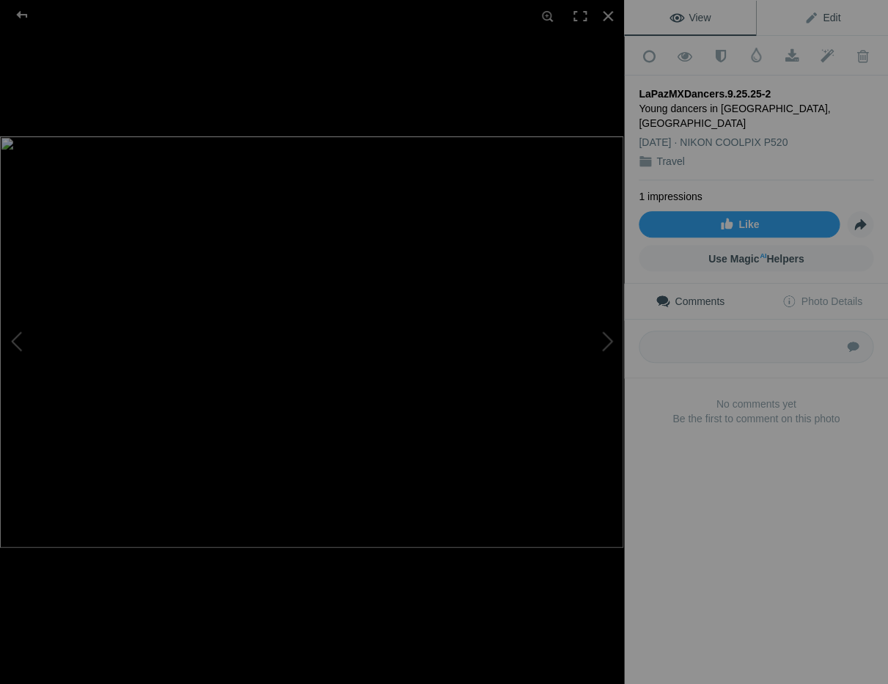
click at [835, 15] on span "Edit" at bounding box center [822, 18] width 37 height 12
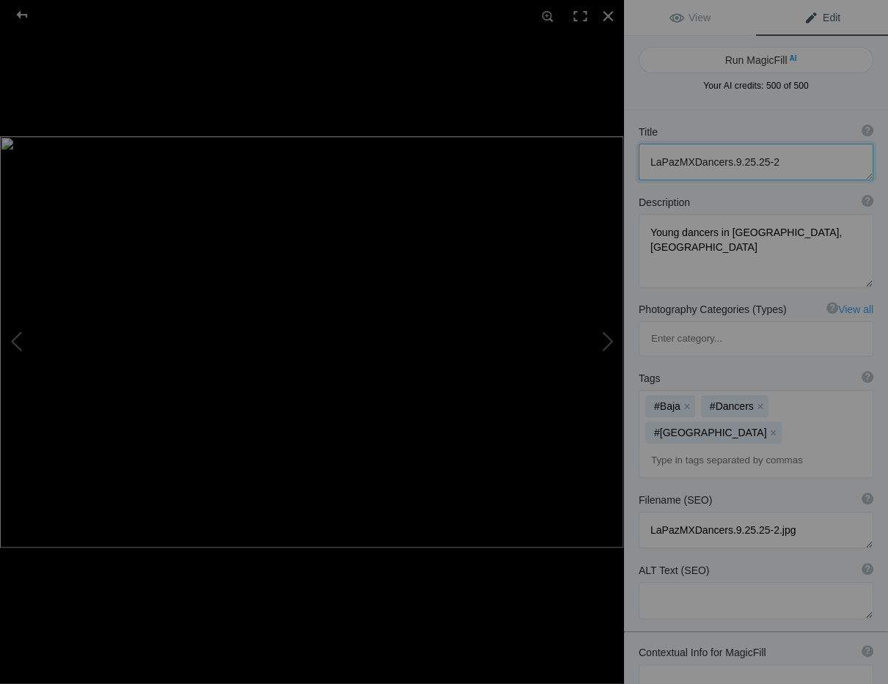
click at [691, 161] on textarea at bounding box center [756, 162] width 235 height 37
click at [735, 161] on textarea at bounding box center [756, 162] width 235 height 37
type textarea "Dancers in [GEOGRAPHIC_DATA], [GEOGRAPHIC_DATA]"
click at [606, 15] on div at bounding box center [608, 16] width 32 height 32
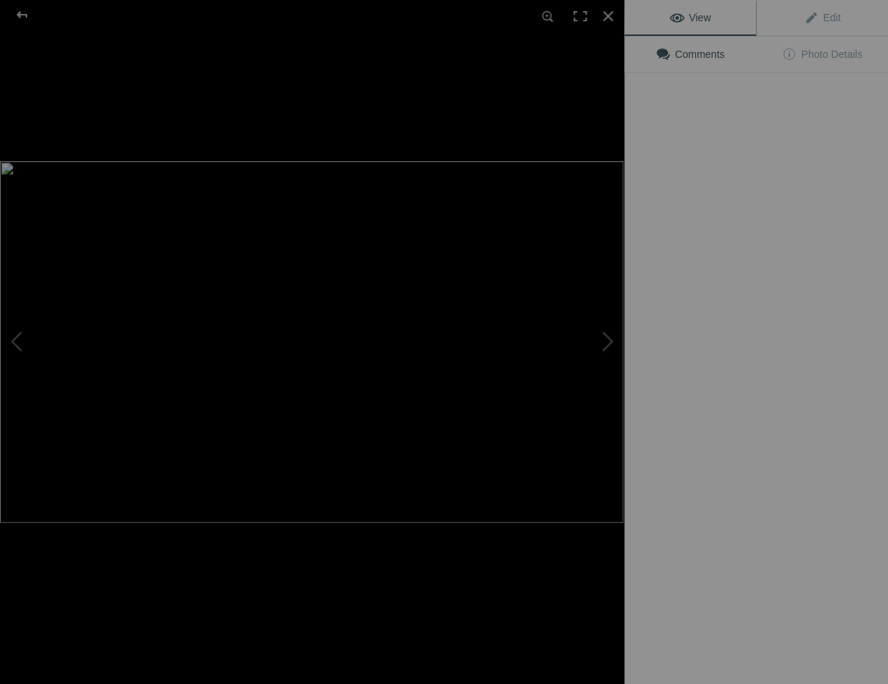
click at [420, 224] on img at bounding box center [311, 342] width 623 height 362
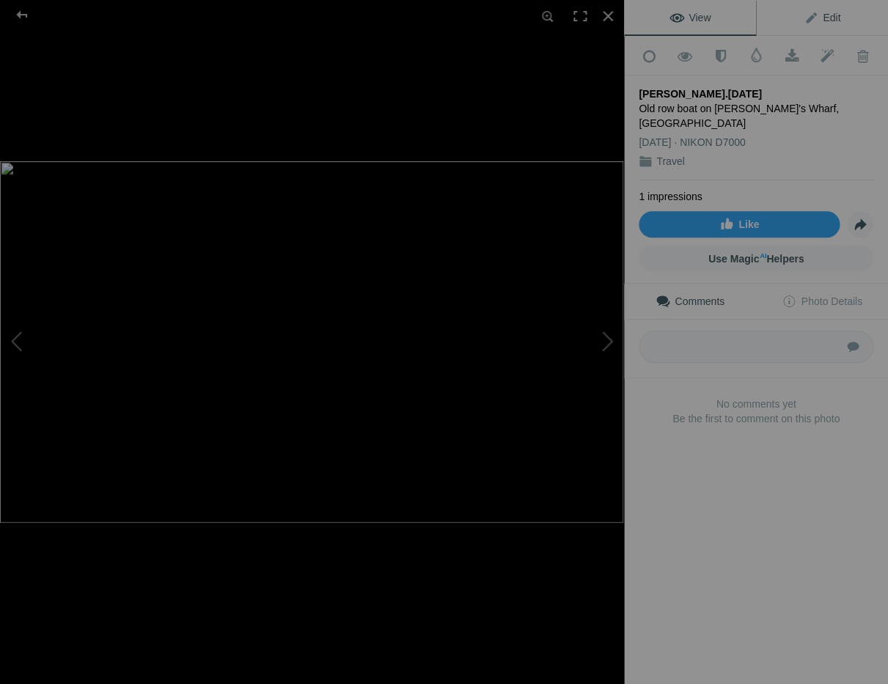
click at [830, 15] on span "Edit" at bounding box center [822, 18] width 37 height 12
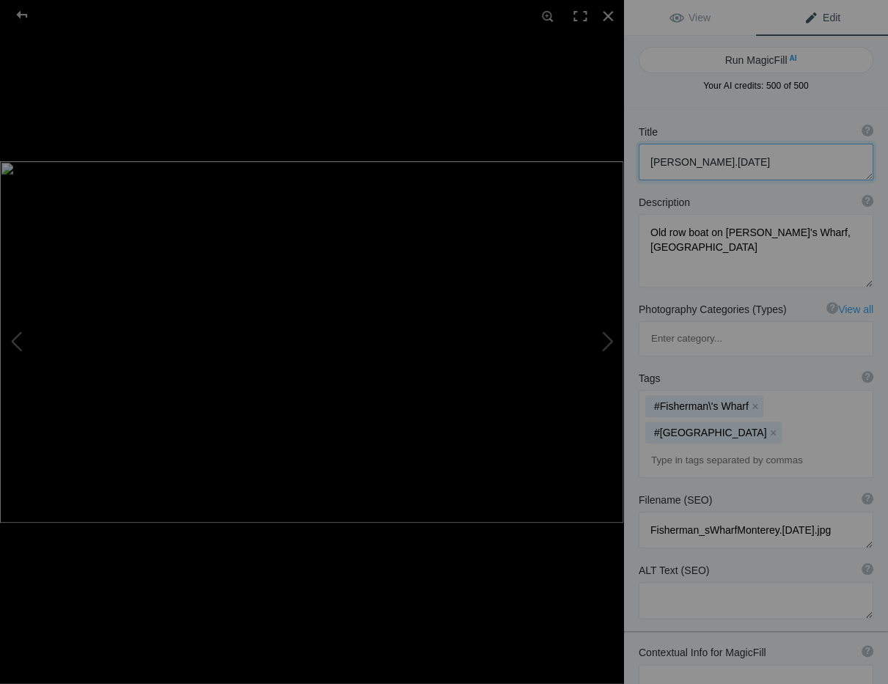
click at [810, 164] on textarea at bounding box center [756, 162] width 235 height 37
click at [649, 161] on textarea at bounding box center [756, 162] width 235 height 37
drag, startPoint x: 765, startPoint y: 161, endPoint x: 797, endPoint y: 166, distance: 32.6
click at [766, 161] on textarea at bounding box center [756, 162] width 235 height 37
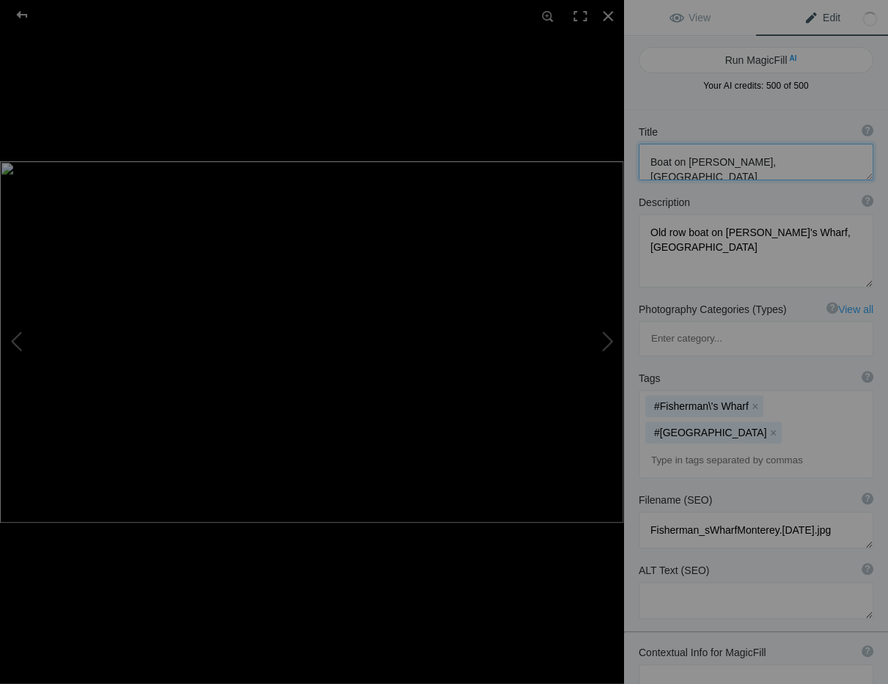
click at [813, 161] on textarea at bounding box center [756, 162] width 235 height 37
type textarea "Boat on [PERSON_NAME], [GEOGRAPHIC_DATA], [US_STATE]"
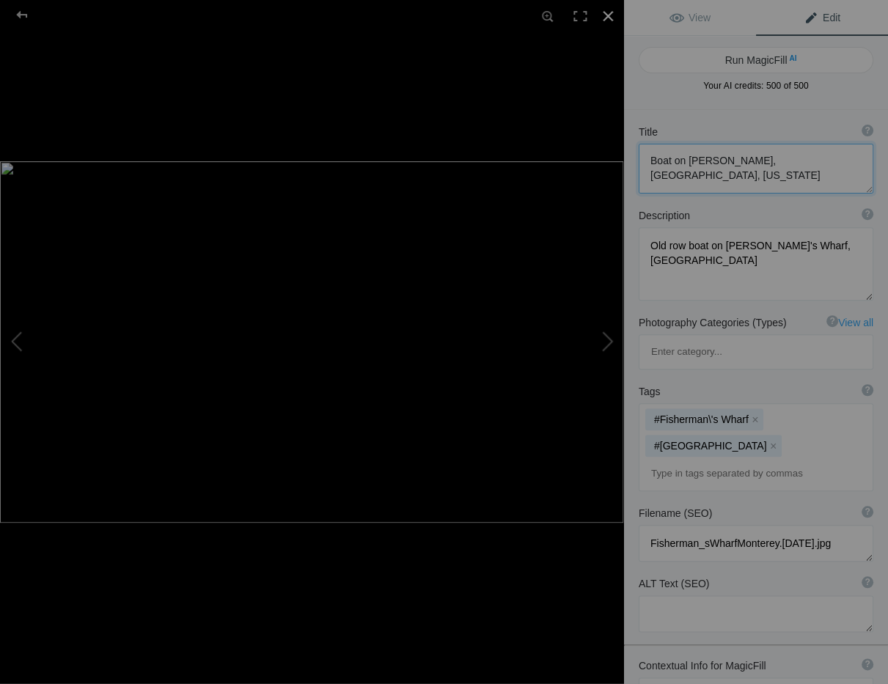
click at [607, 12] on div at bounding box center [608, 16] width 32 height 32
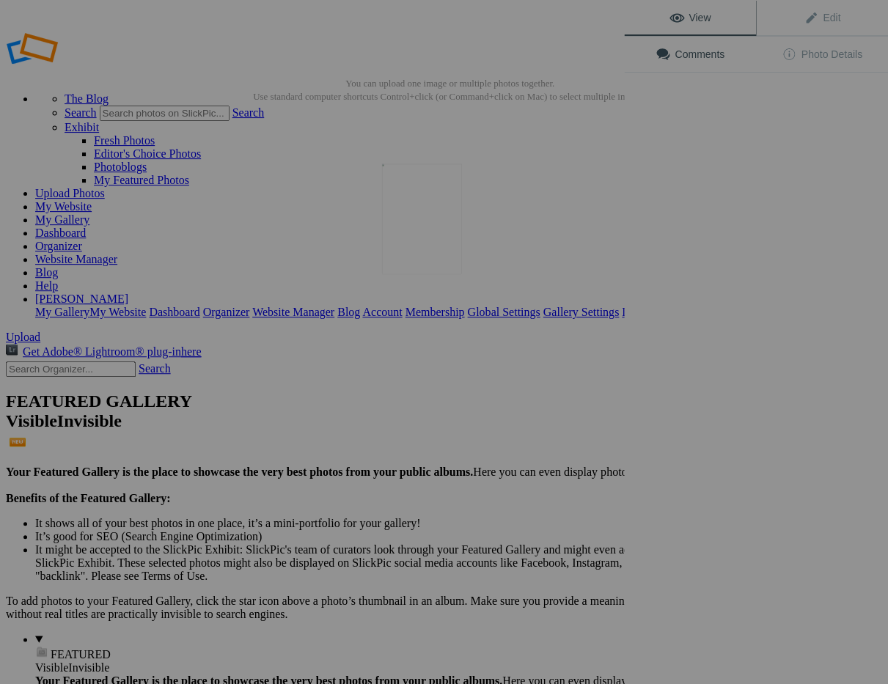
click at [419, 252] on img at bounding box center [422, 219] width 80 height 111
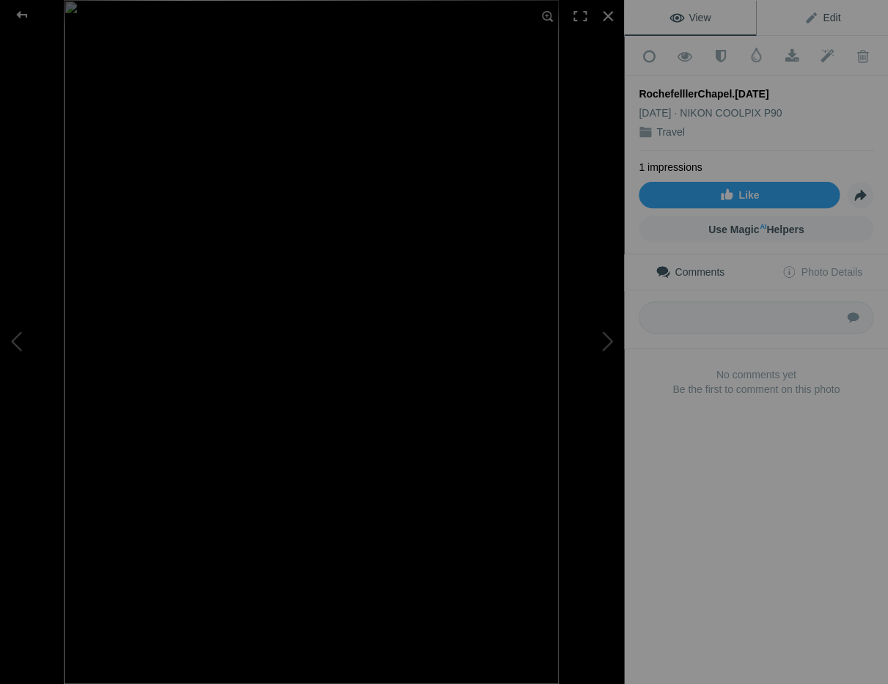
click at [832, 15] on span "Edit" at bounding box center [822, 18] width 37 height 12
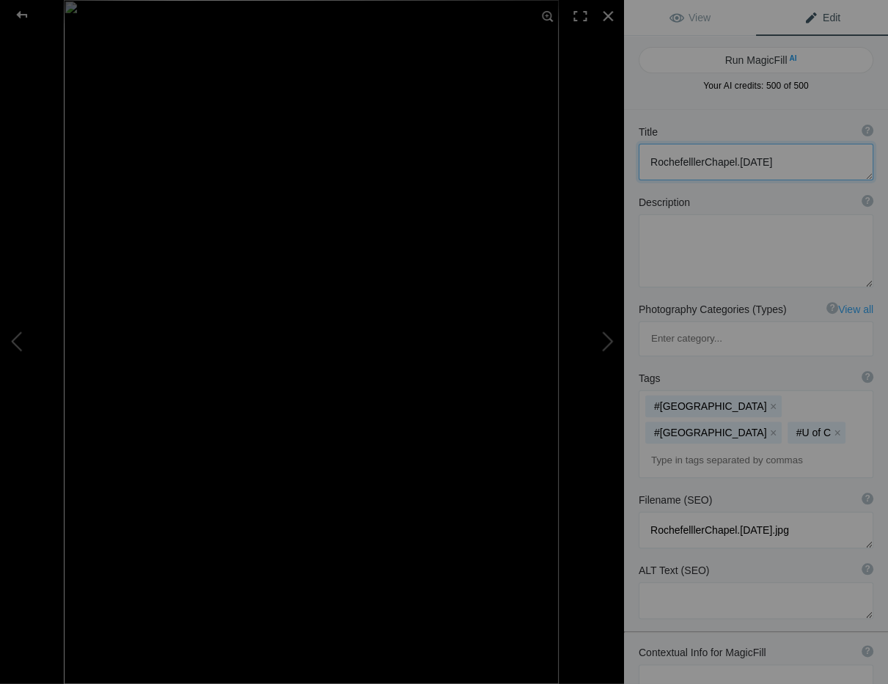
click at [771, 158] on textarea at bounding box center [756, 162] width 235 height 37
click at [702, 161] on textarea at bounding box center [756, 162] width 235 height 37
click at [749, 161] on textarea at bounding box center [756, 162] width 235 height 37
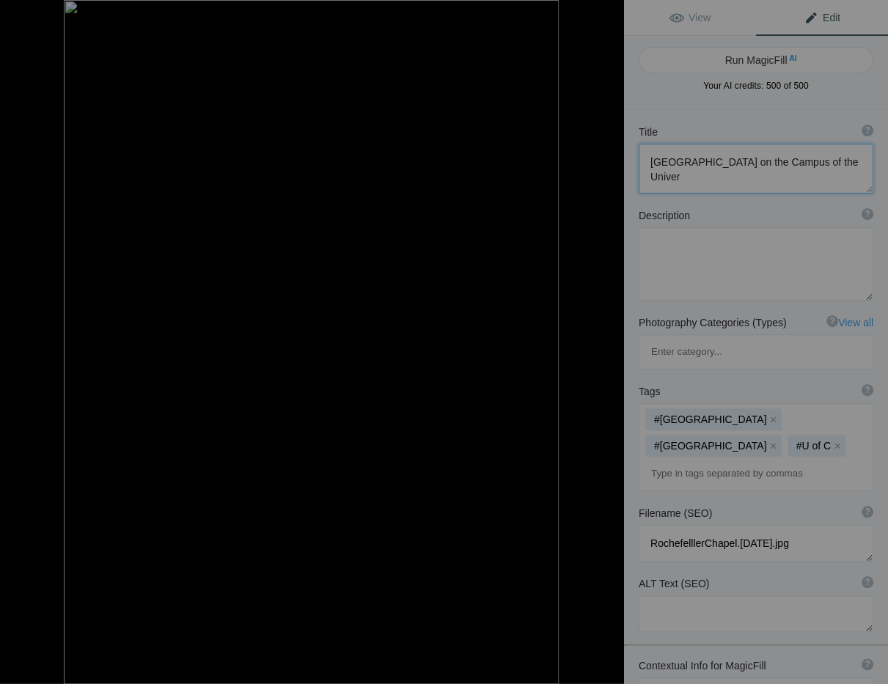
scroll to position [1, 0]
type textarea "[GEOGRAPHIC_DATA] on the Campus of the [GEOGRAPHIC_DATA]"
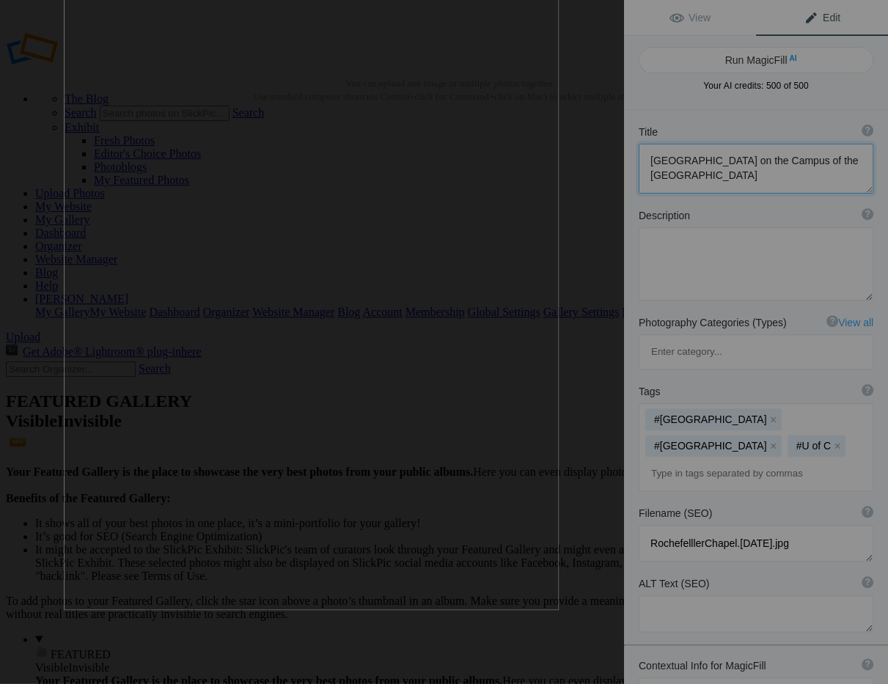
click at [611, 13] on div at bounding box center [608, 16] width 32 height 32
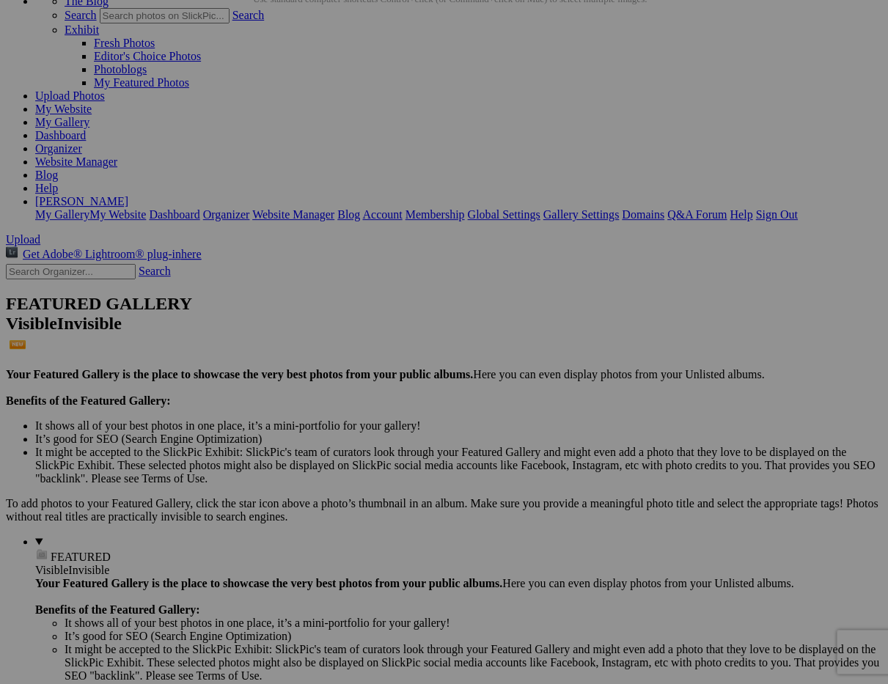
scroll to position [97, 0]
